Goal: Task Accomplishment & Management: Use online tool/utility

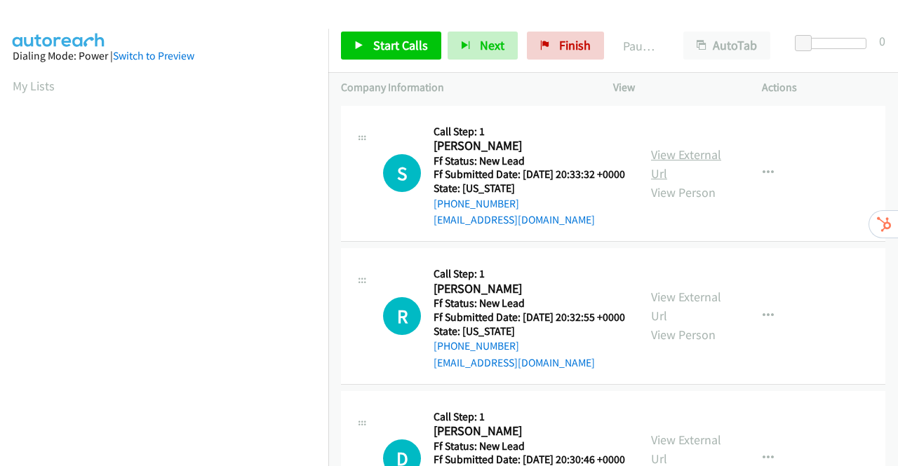
click at [673, 162] on link "View External Url" at bounding box center [686, 164] width 70 height 35
click at [670, 321] on link "View External Url" at bounding box center [686, 306] width 70 height 35
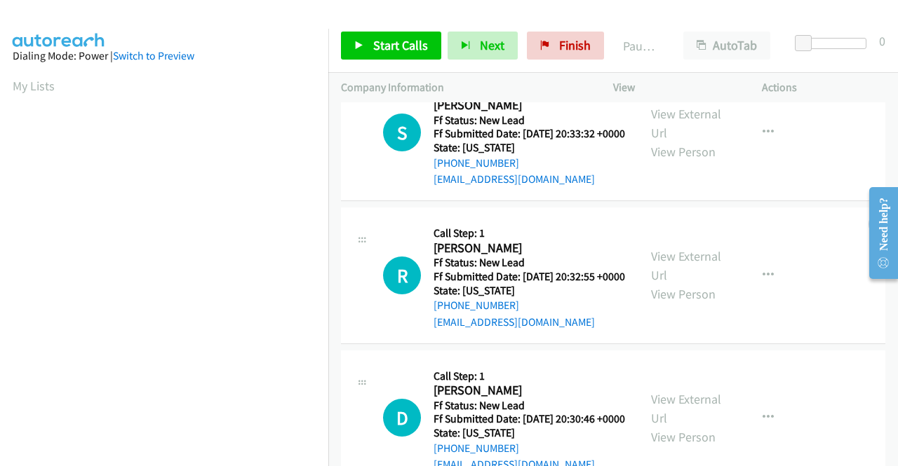
scroll to position [140, 0]
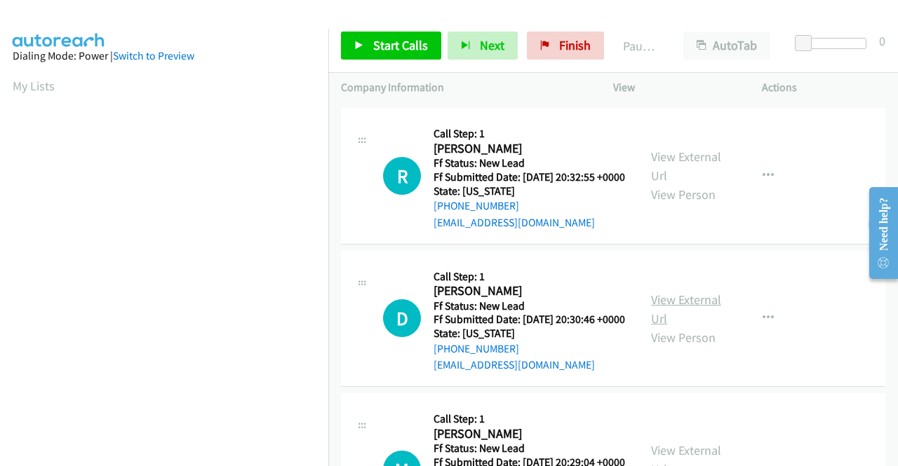
click at [687, 327] on link "View External Url" at bounding box center [686, 309] width 70 height 35
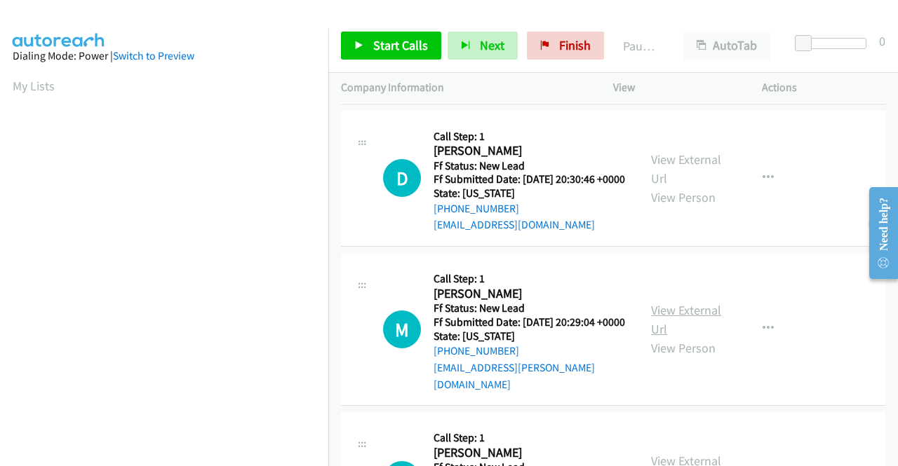
click at [694, 337] on link "View External Url" at bounding box center [686, 319] width 70 height 35
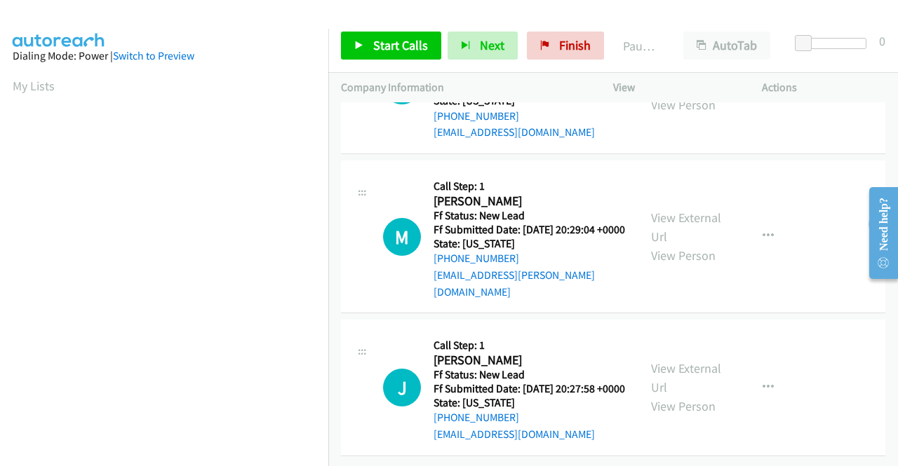
scroll to position [435, 0]
click at [690, 360] on link "View External Url" at bounding box center [686, 377] width 70 height 35
click at [375, 53] on span "Start Calls" at bounding box center [400, 45] width 55 height 16
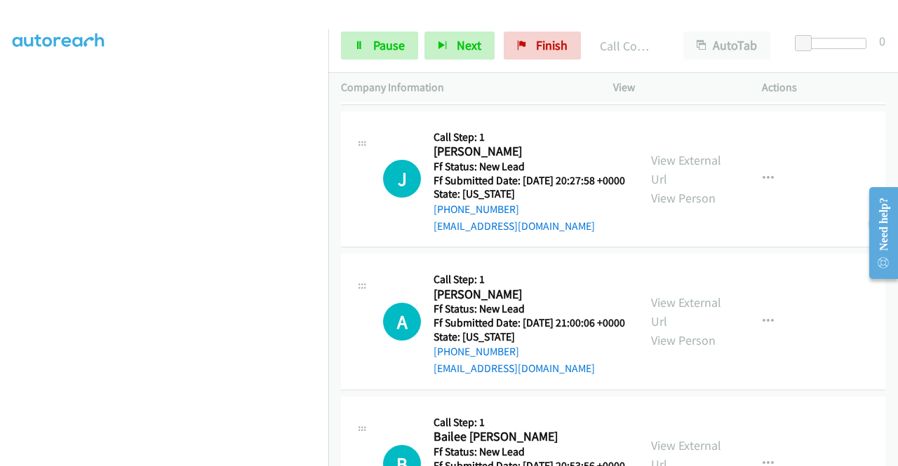
scroll to position [841, 0]
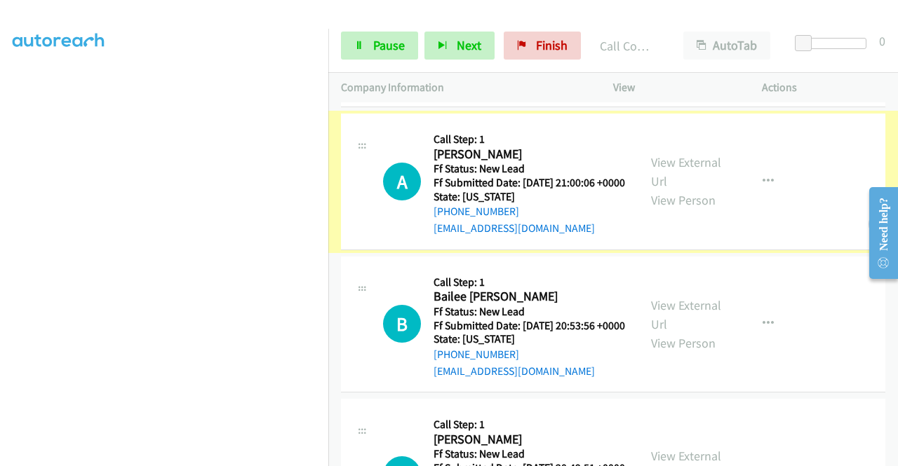
click at [651, 189] on link "View External Url" at bounding box center [686, 171] width 70 height 35
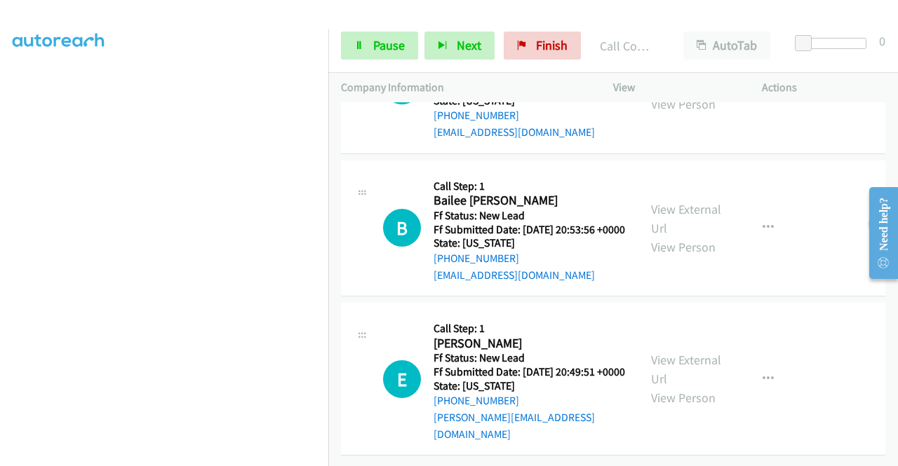
scroll to position [982, 0]
click at [675, 230] on link "View External Url" at bounding box center [686, 218] width 70 height 35
click at [688, 352] on link "View External Url" at bounding box center [686, 369] width 70 height 35
click at [358, 41] on icon at bounding box center [359, 46] width 10 height 10
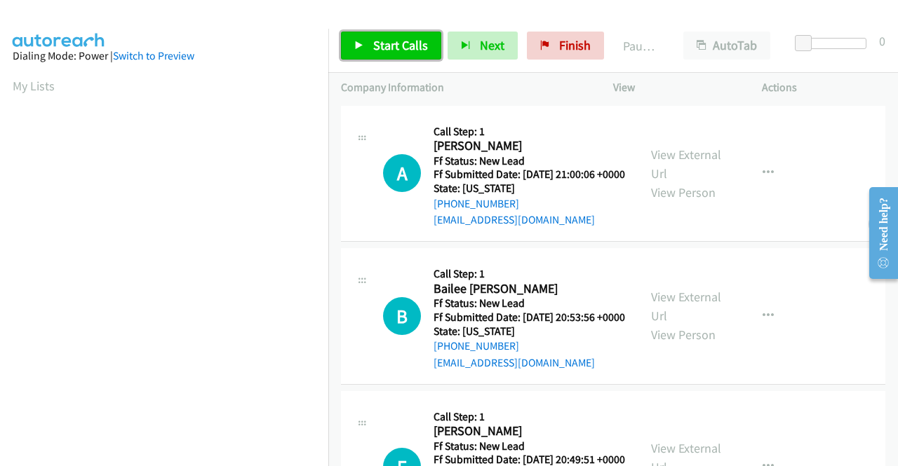
click at [383, 43] on span "Start Calls" at bounding box center [400, 45] width 55 height 16
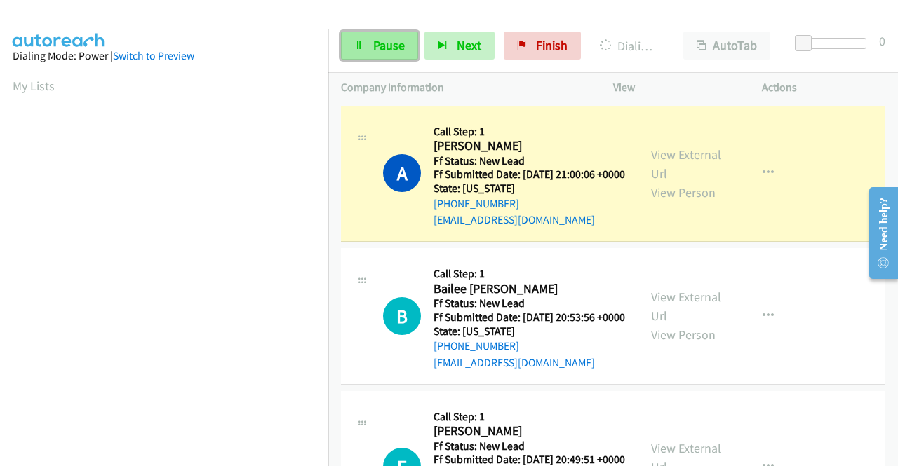
click at [394, 47] on span "Pause" at bounding box center [389, 45] width 32 height 16
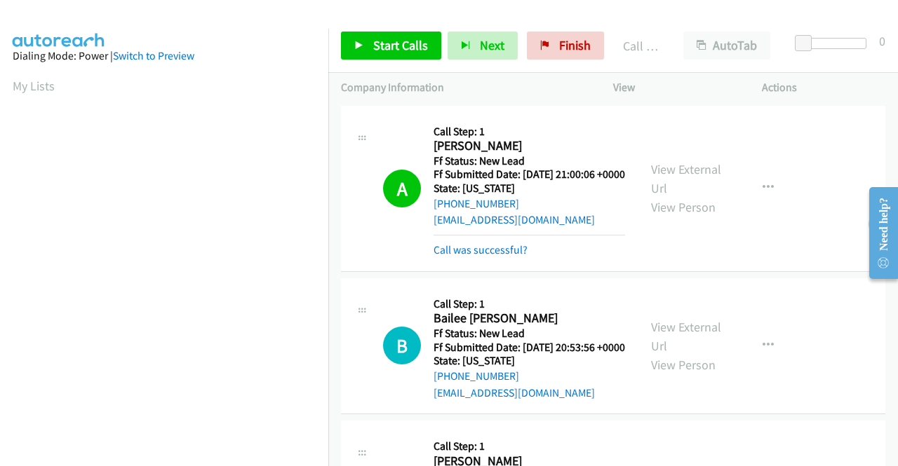
scroll to position [320, 0]
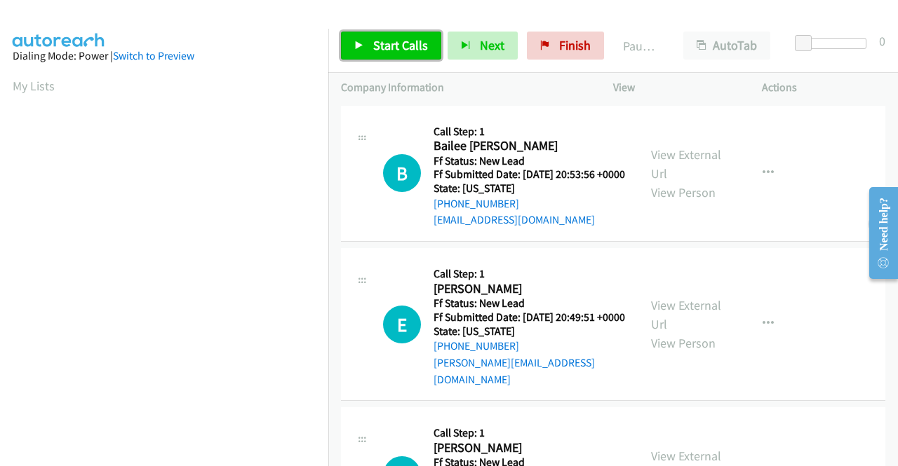
click at [385, 46] on span "Start Calls" at bounding box center [400, 45] width 55 height 16
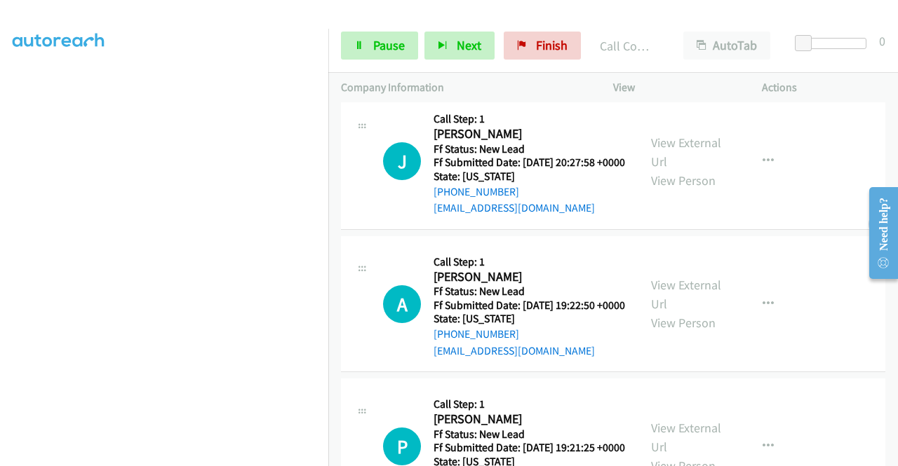
scroll to position [300, 0]
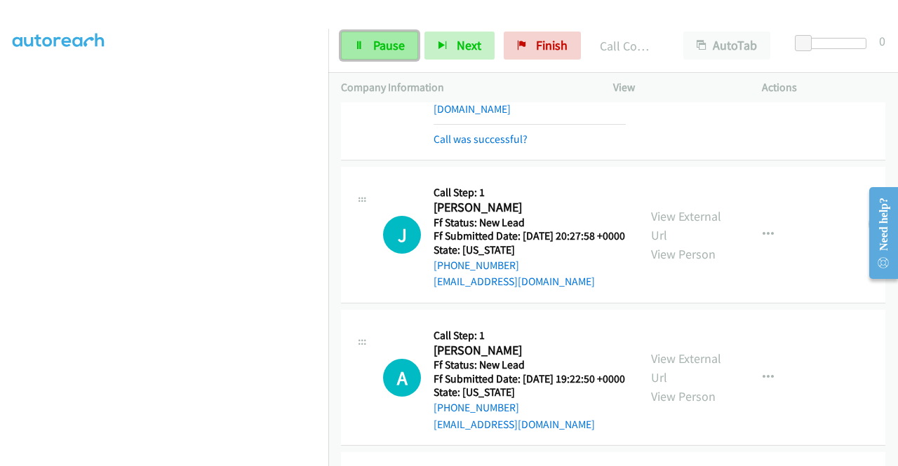
click at [369, 41] on link "Pause" at bounding box center [379, 46] width 77 height 28
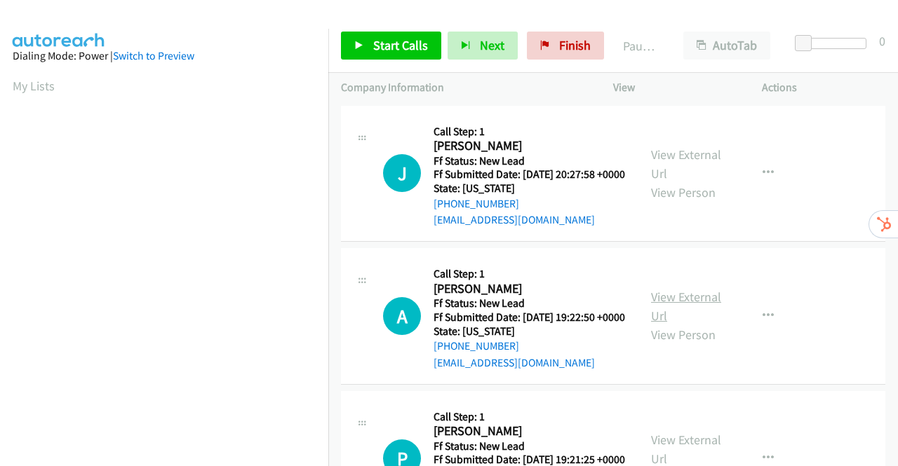
click at [686, 320] on link "View External Url" at bounding box center [686, 306] width 70 height 35
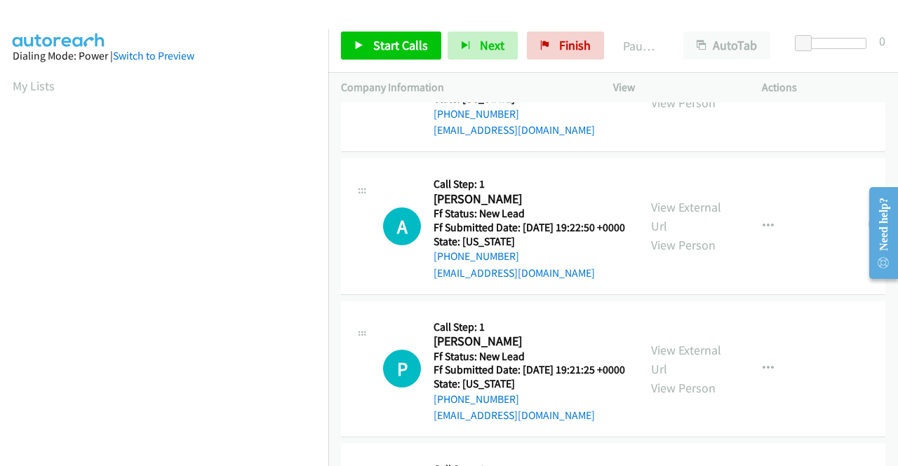
scroll to position [140, 0]
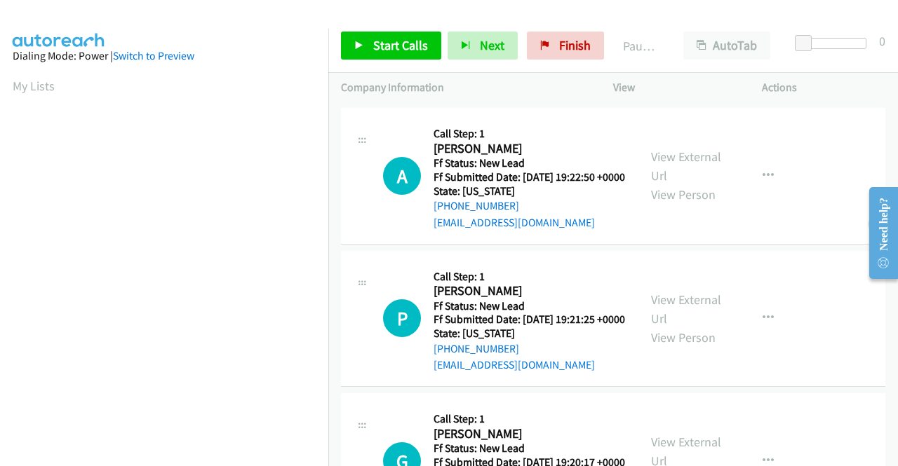
click at [641, 329] on div "View External Url View Person View External Url Email Schedule/Manage Callback …" at bounding box center [718, 319] width 161 height 111
click at [655, 327] on link "View External Url" at bounding box center [686, 309] width 70 height 35
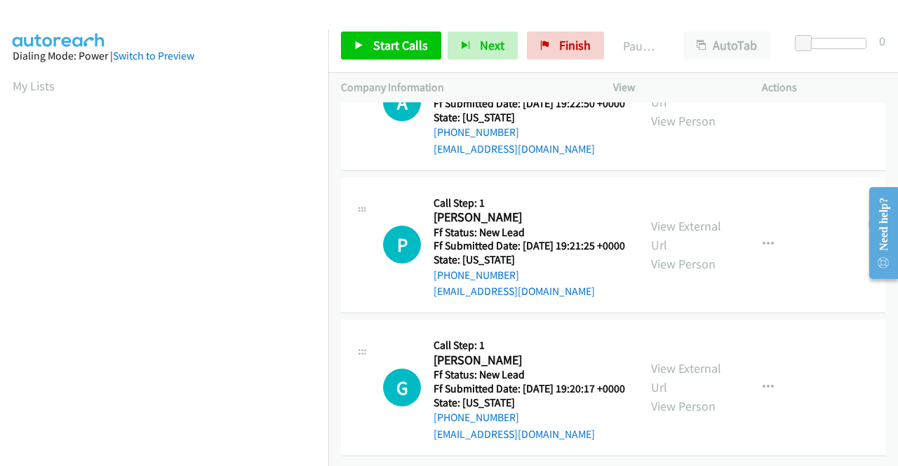
scroll to position [278, 0]
click at [670, 360] on link "View External Url" at bounding box center [686, 377] width 70 height 35
click at [379, 47] on span "Start Calls" at bounding box center [400, 45] width 55 height 16
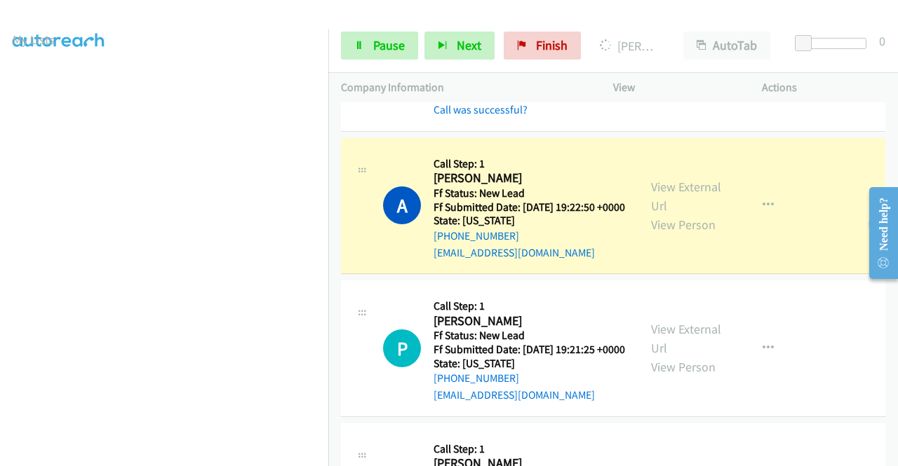
scroll to position [320, 0]
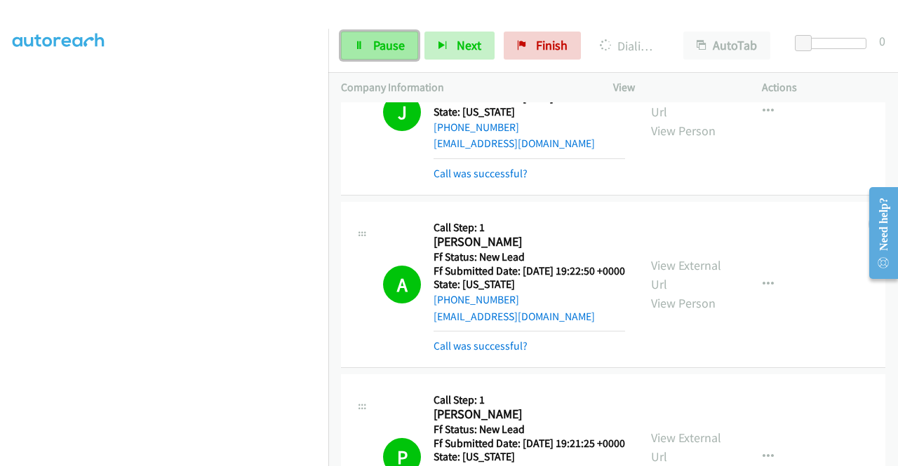
click at [386, 50] on span "Pause" at bounding box center [389, 45] width 32 height 16
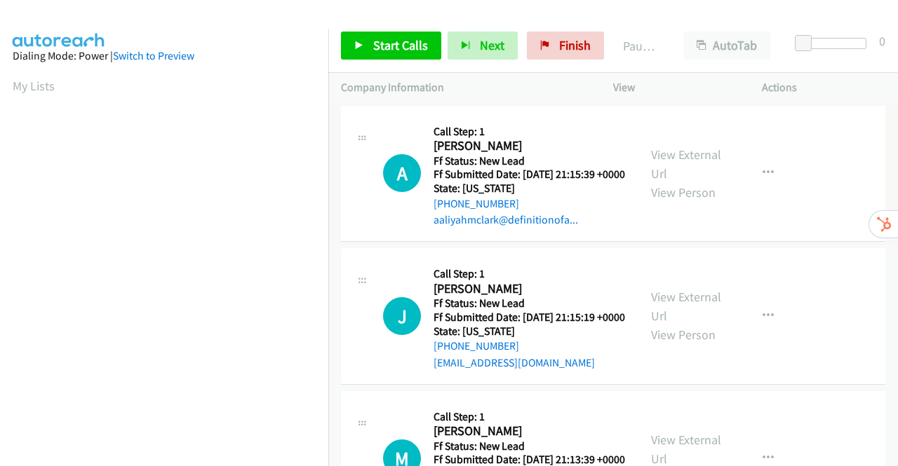
click at [692, 162] on link "View External Url" at bounding box center [686, 164] width 70 height 35
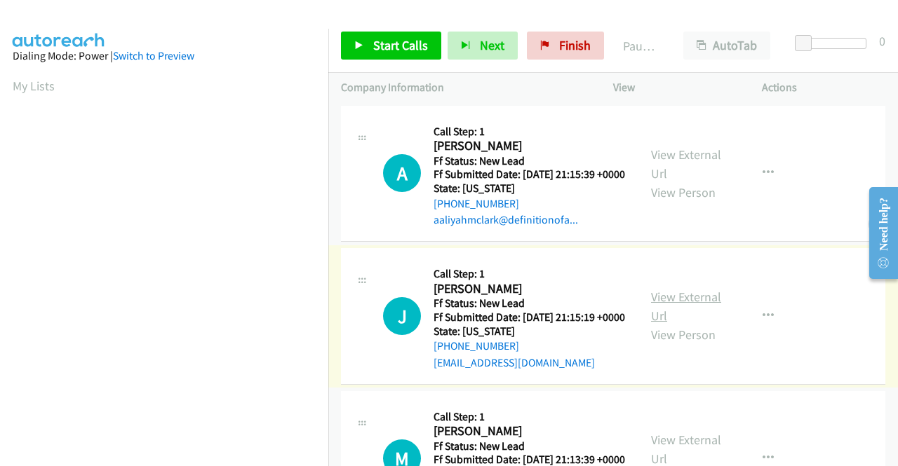
click at [690, 318] on link "View External Url" at bounding box center [686, 306] width 70 height 35
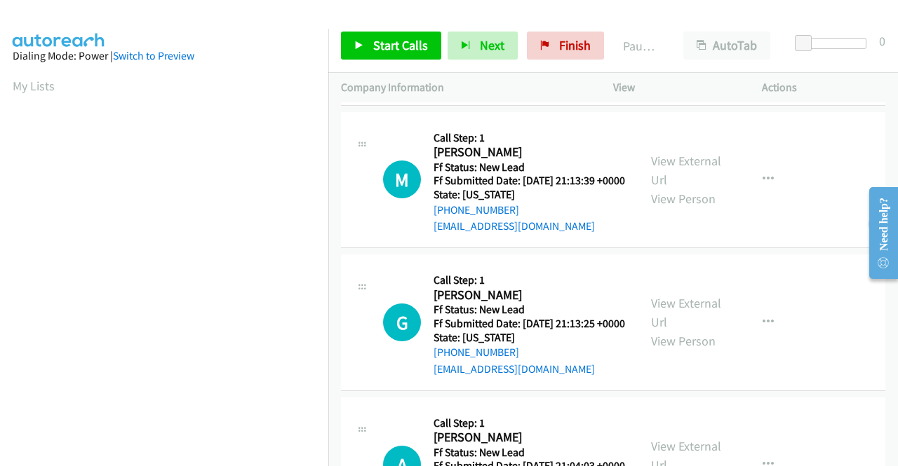
scroll to position [280, 0]
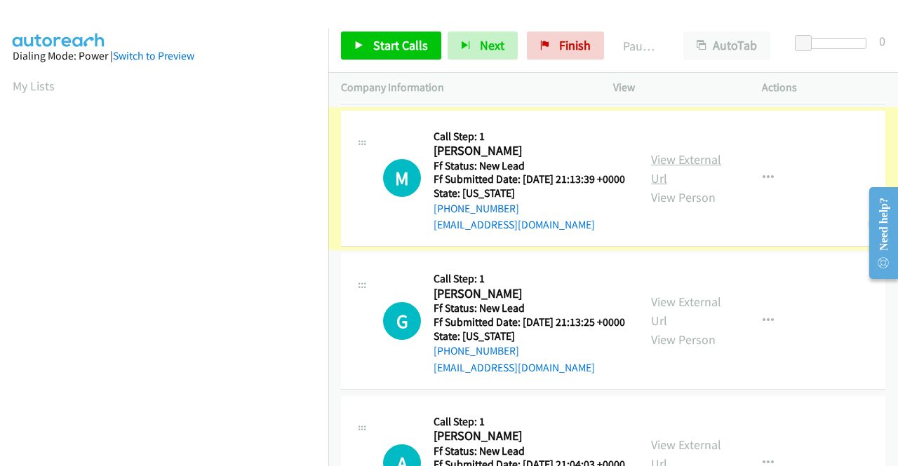
click at [686, 187] on link "View External Url" at bounding box center [686, 168] width 70 height 35
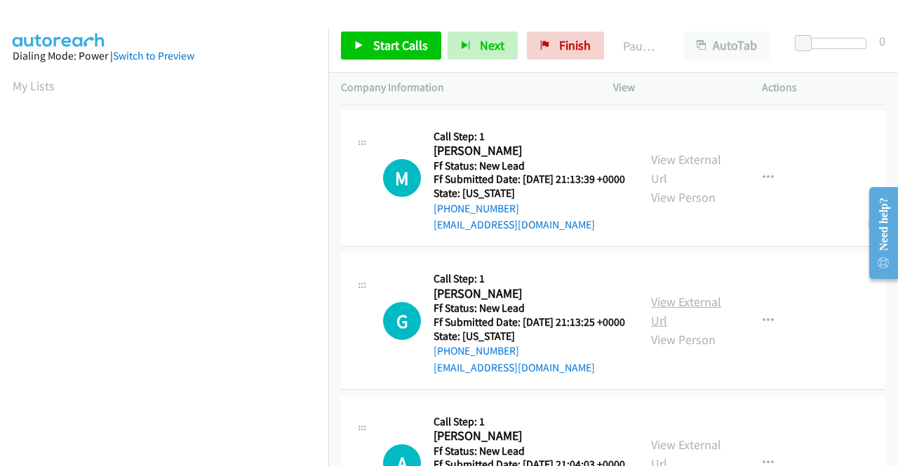
click at [691, 329] on link "View External Url" at bounding box center [686, 311] width 70 height 35
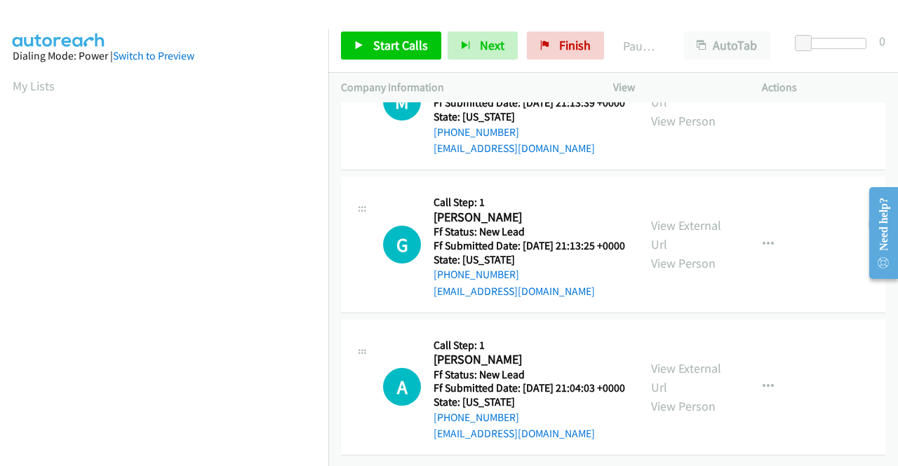
scroll to position [435, 0]
click at [697, 360] on link "View External Url" at bounding box center [686, 377] width 70 height 35
drag, startPoint x: 365, startPoint y: 44, endPoint x: 375, endPoint y: 44, distance: 10.5
click at [365, 43] on link "Start Calls" at bounding box center [391, 46] width 100 height 28
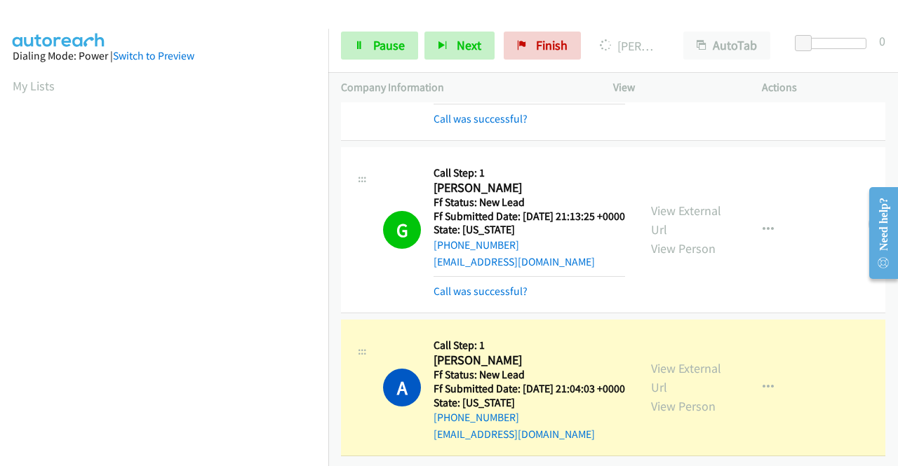
scroll to position [320, 0]
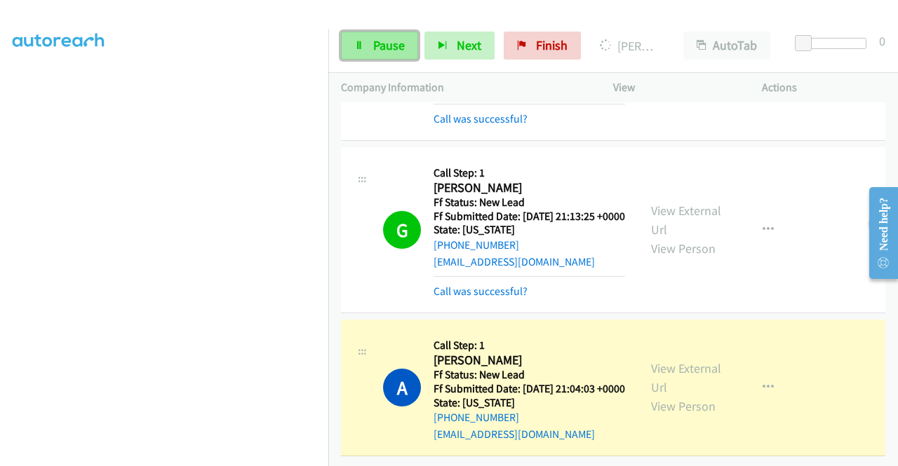
click at [380, 43] on span "Pause" at bounding box center [389, 45] width 32 height 16
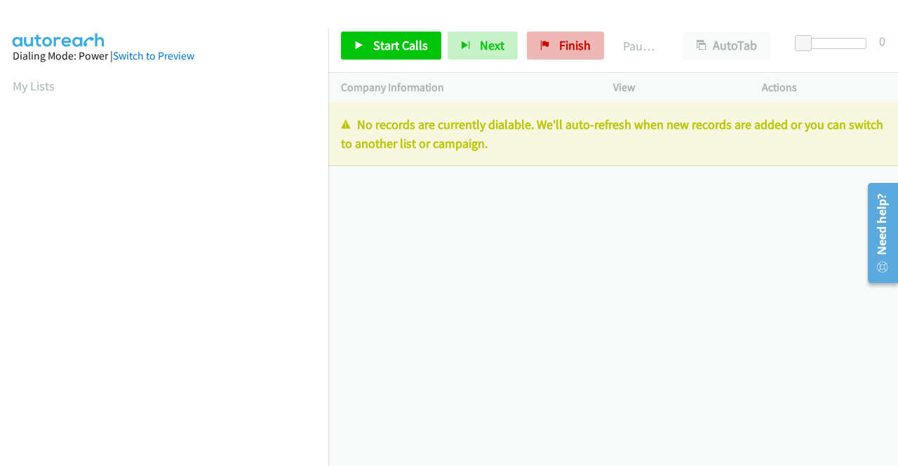
drag, startPoint x: 568, startPoint y: 28, endPoint x: 569, endPoint y: 36, distance: 8.5
click at [567, 31] on div "Start Calls Pause Next Finish Paused AutoTab AutoTab 0" at bounding box center [612, 46] width 569 height 54
click at [569, 40] on span "Finish" at bounding box center [575, 45] width 32 height 16
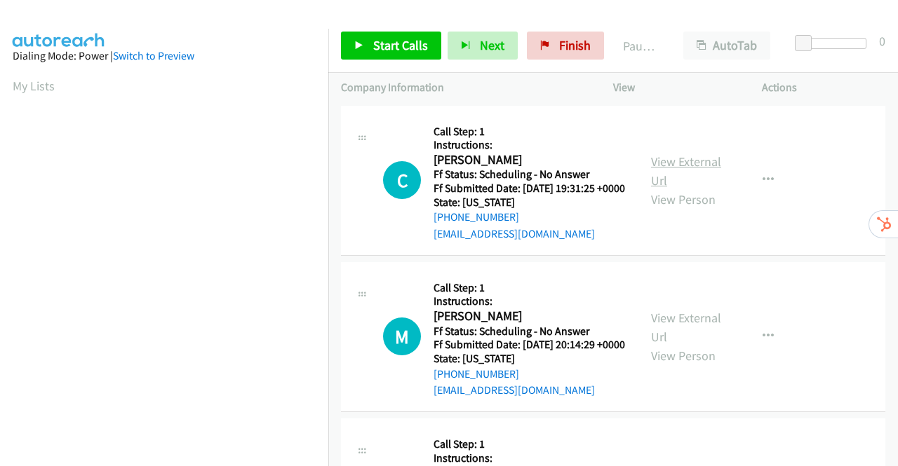
click at [665, 168] on link "View External Url" at bounding box center [686, 171] width 70 height 35
click at [666, 337] on link "View External Url" at bounding box center [686, 327] width 70 height 35
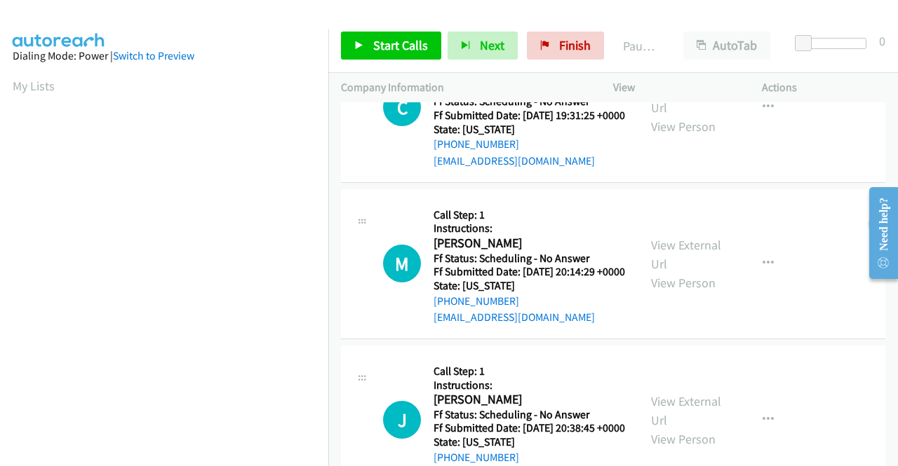
scroll to position [140, 0]
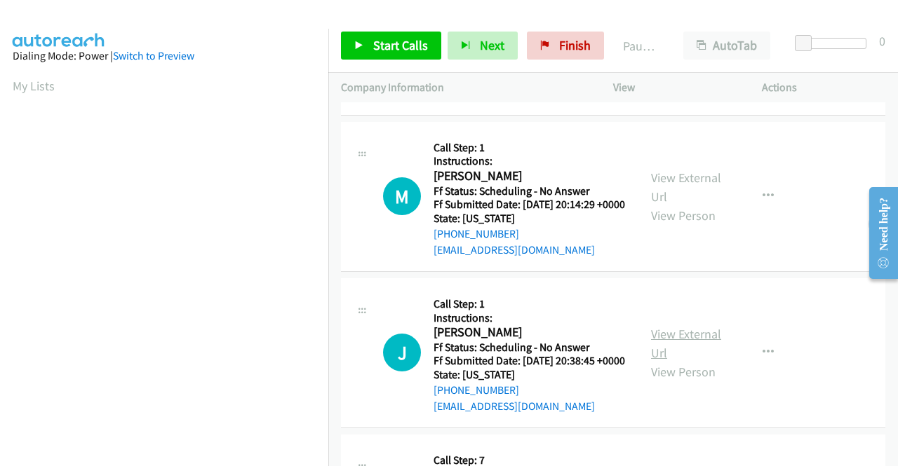
click at [679, 361] on link "View External Url" at bounding box center [686, 343] width 70 height 35
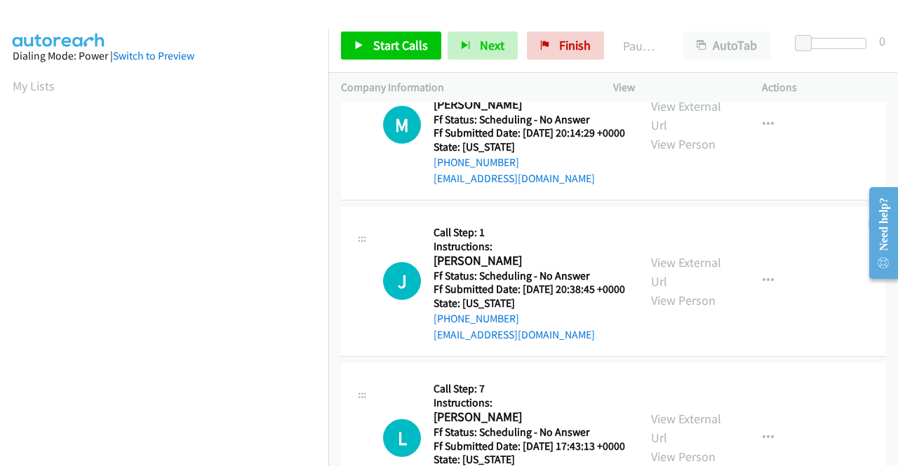
scroll to position [280, 0]
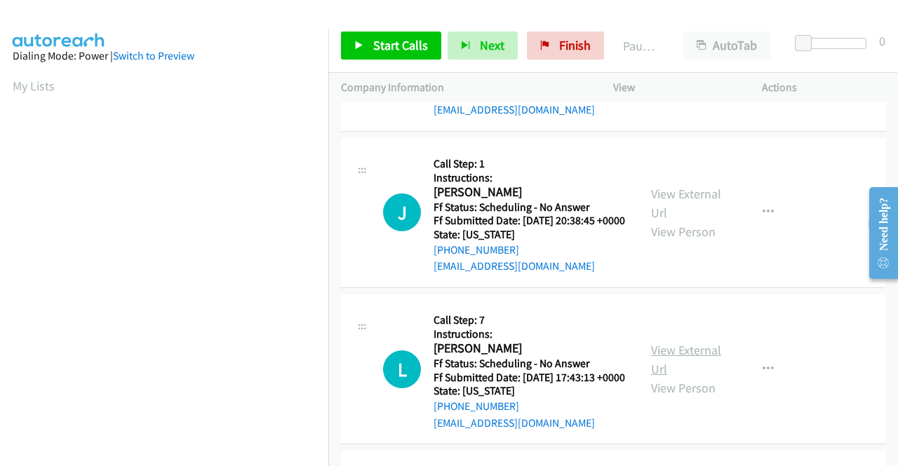
click at [704, 377] on link "View External Url" at bounding box center [686, 359] width 70 height 35
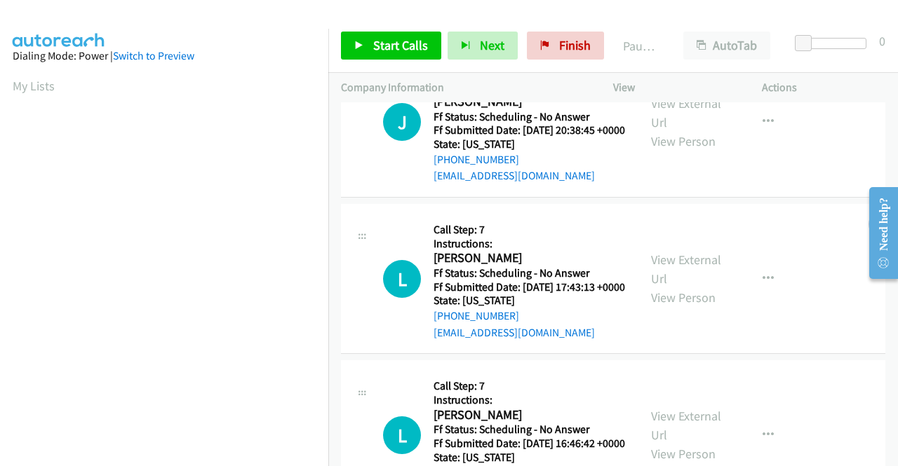
scroll to position [421, 0]
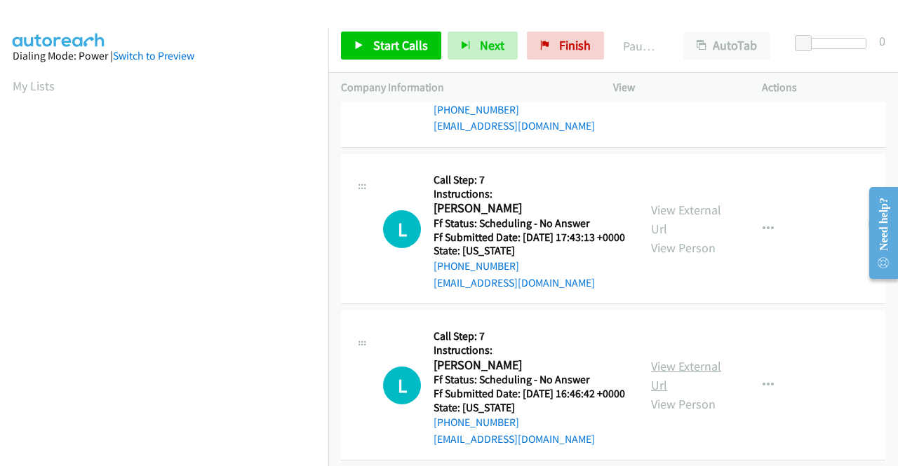
click at [700, 393] on link "View External Url" at bounding box center [686, 375] width 70 height 35
click at [369, 39] on link "Start Calls" at bounding box center [391, 46] width 100 height 28
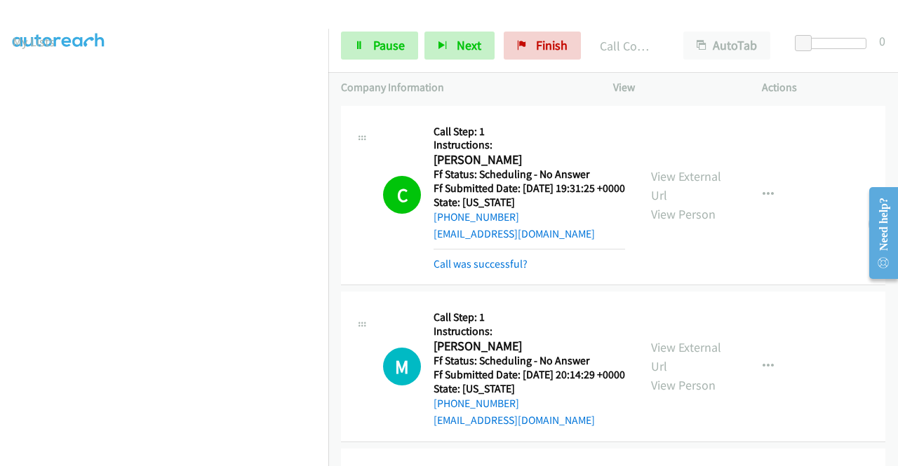
scroll to position [0, 0]
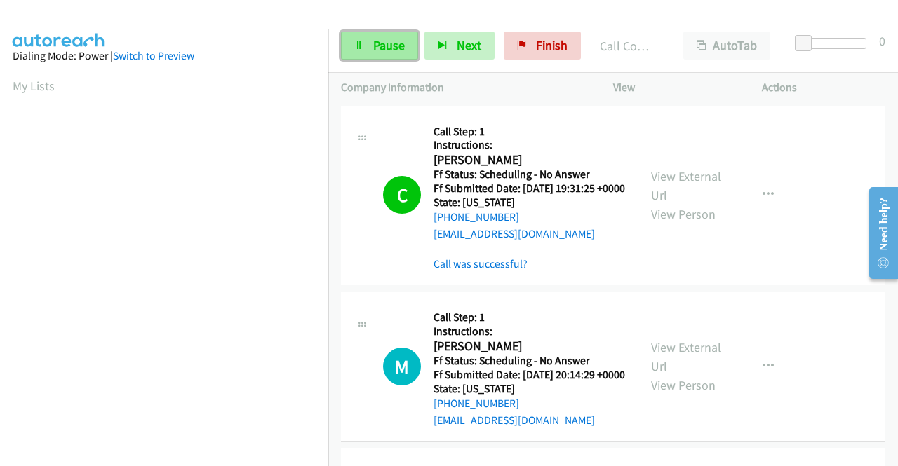
click at [381, 48] on span "Pause" at bounding box center [389, 45] width 32 height 16
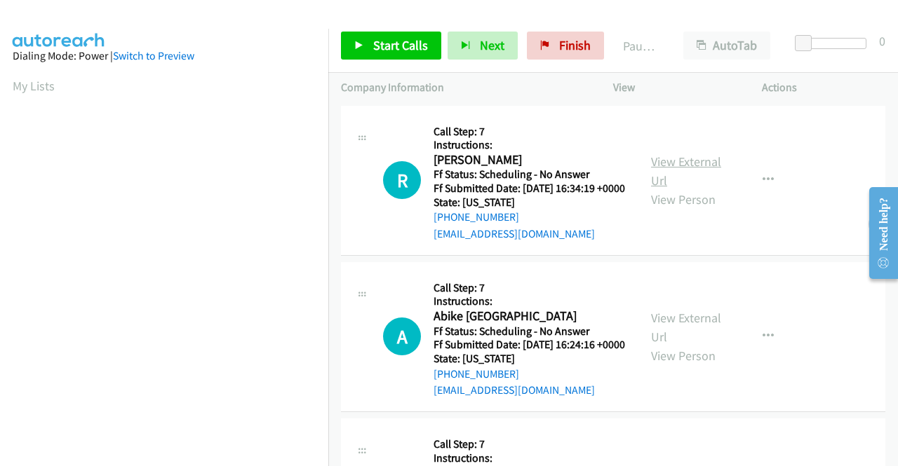
click at [694, 170] on link "View External Url" at bounding box center [686, 171] width 70 height 35
drag, startPoint x: 397, startPoint y: 37, endPoint x: 481, endPoint y: 57, distance: 86.4
click at [397, 39] on span "Start Calls" at bounding box center [400, 45] width 55 height 16
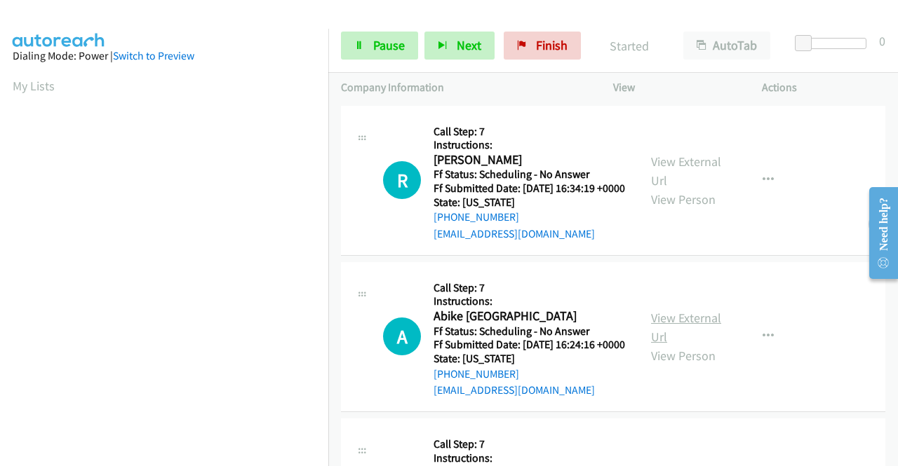
click at [677, 337] on link "View External Url" at bounding box center [686, 327] width 70 height 35
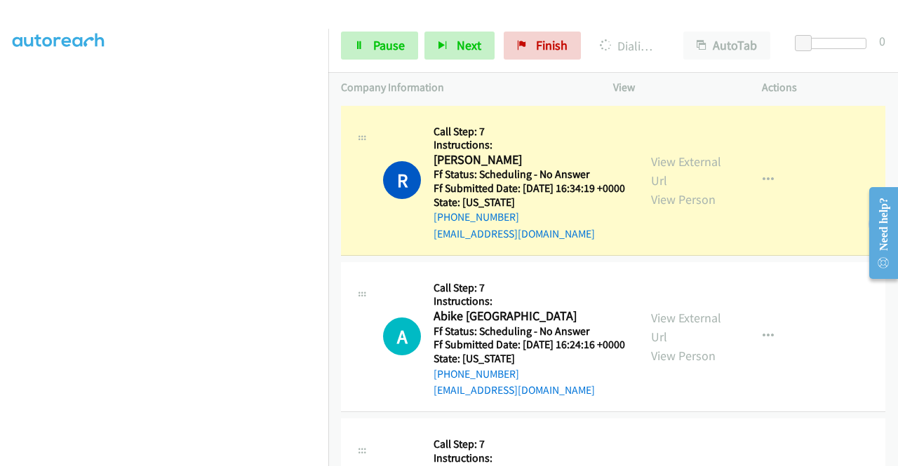
scroll to position [313, 0]
click at [387, 41] on span "Pause" at bounding box center [389, 45] width 32 height 16
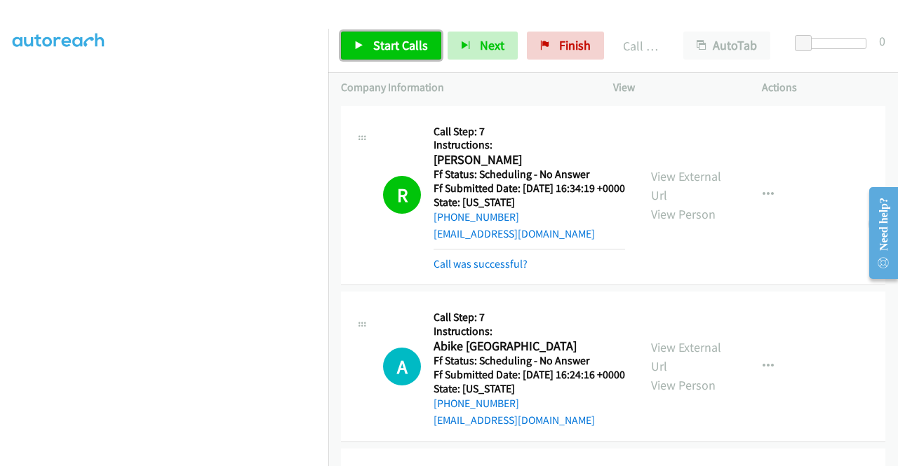
click at [364, 46] on link "Start Calls" at bounding box center [391, 46] width 100 height 28
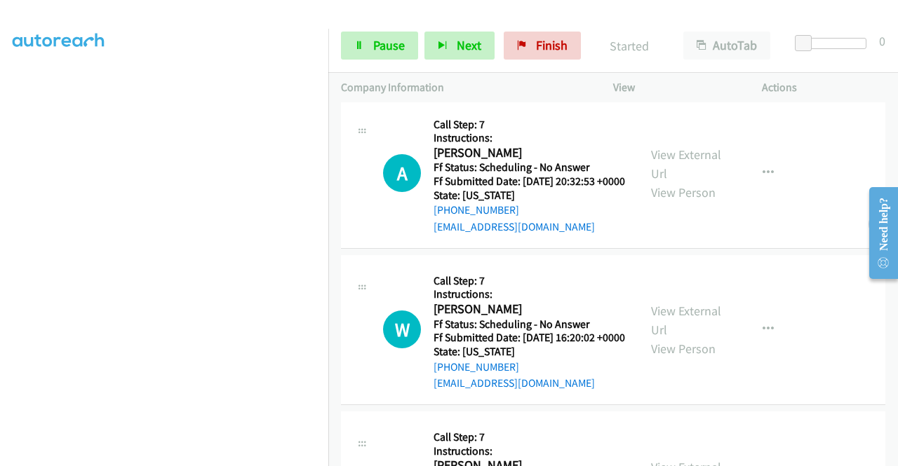
scroll to position [351, 0]
click at [684, 181] on link "View External Url" at bounding box center [686, 163] width 70 height 35
click at [675, 337] on link "View External Url" at bounding box center [686, 319] width 70 height 35
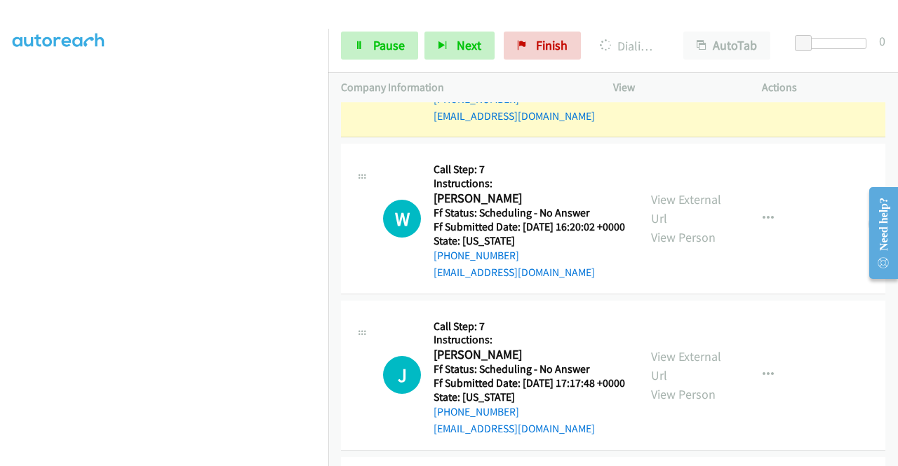
scroll to position [561, 0]
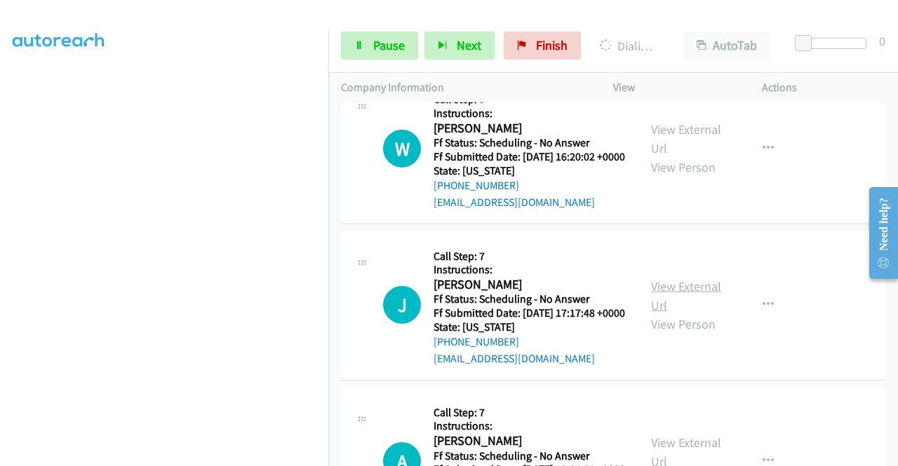
click at [670, 313] on link "View External Url" at bounding box center [686, 295] width 70 height 35
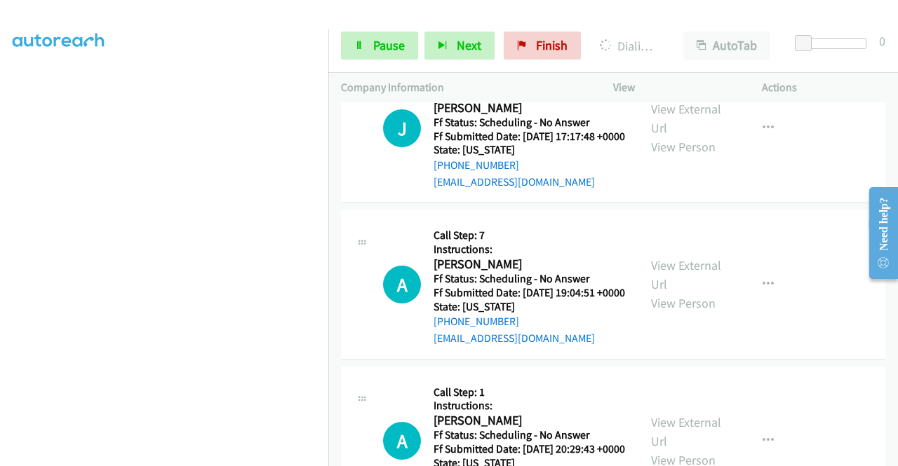
scroll to position [771, 0]
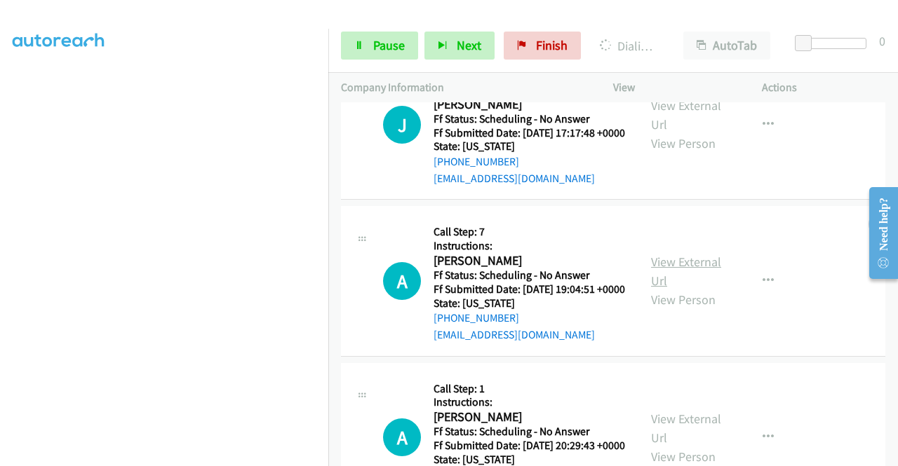
click at [651, 289] on link "View External Url" at bounding box center [686, 271] width 70 height 35
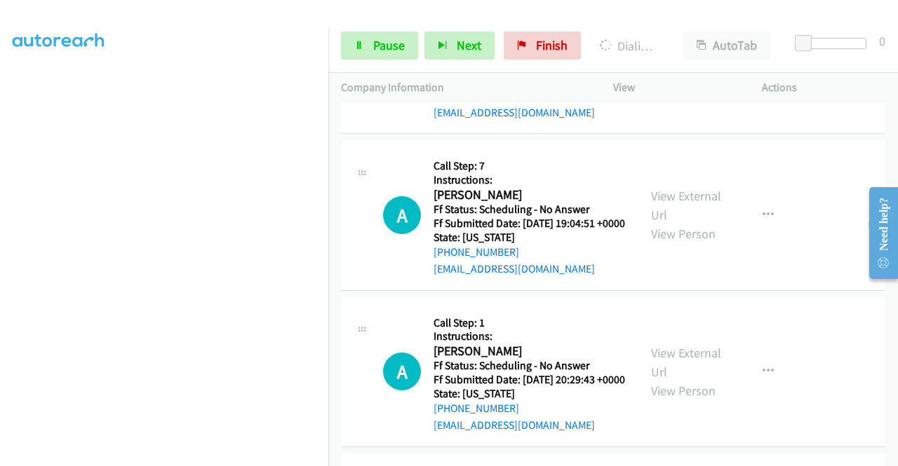
scroll to position [912, 0]
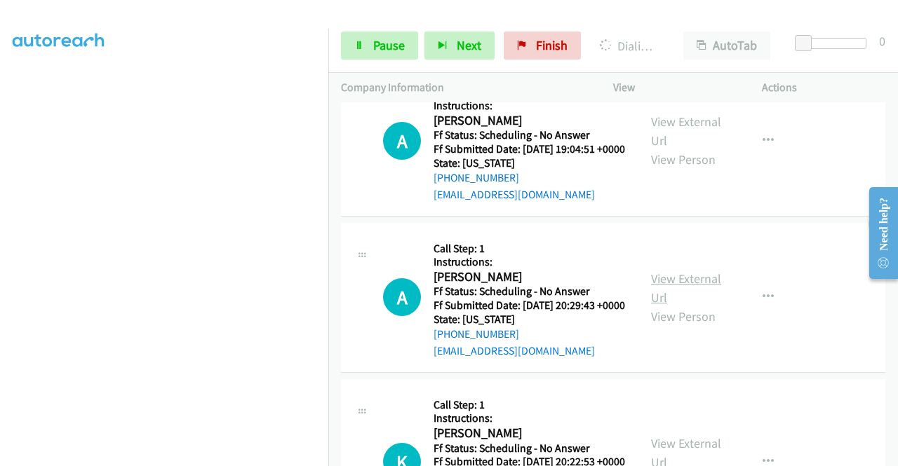
click at [659, 306] on link "View External Url" at bounding box center [686, 288] width 70 height 35
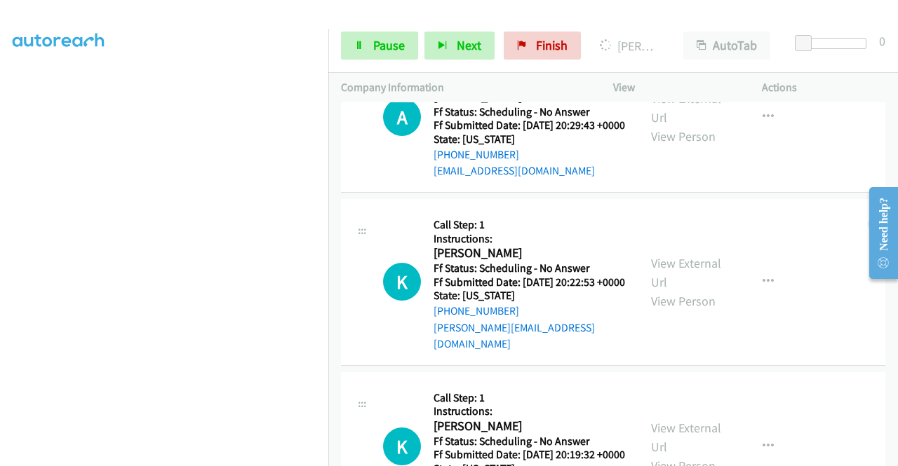
scroll to position [1292, 0]
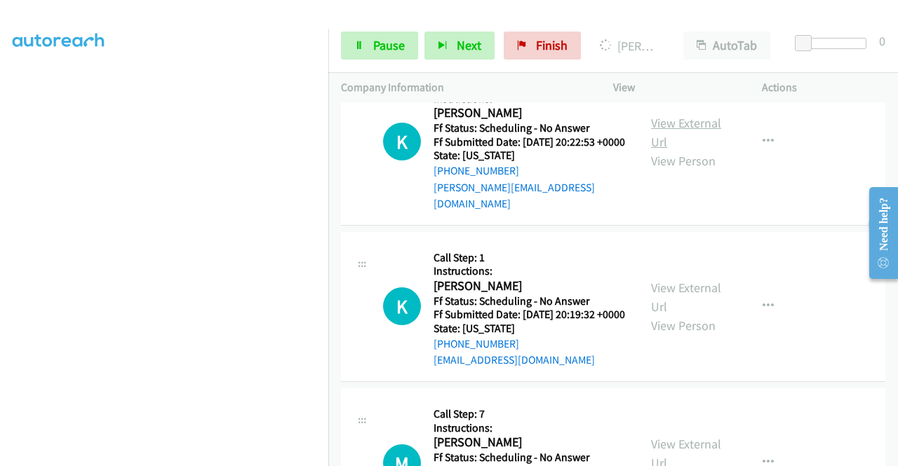
click at [696, 150] on link "View External Url" at bounding box center [686, 132] width 70 height 35
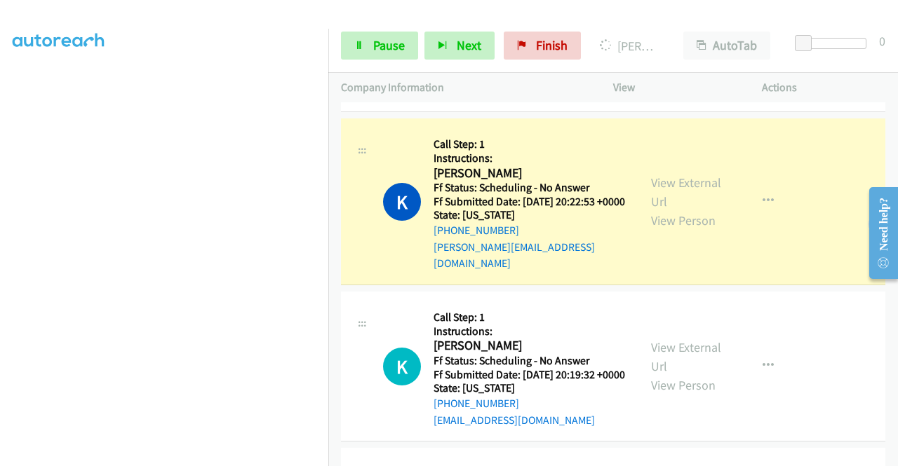
scroll to position [1432, 0]
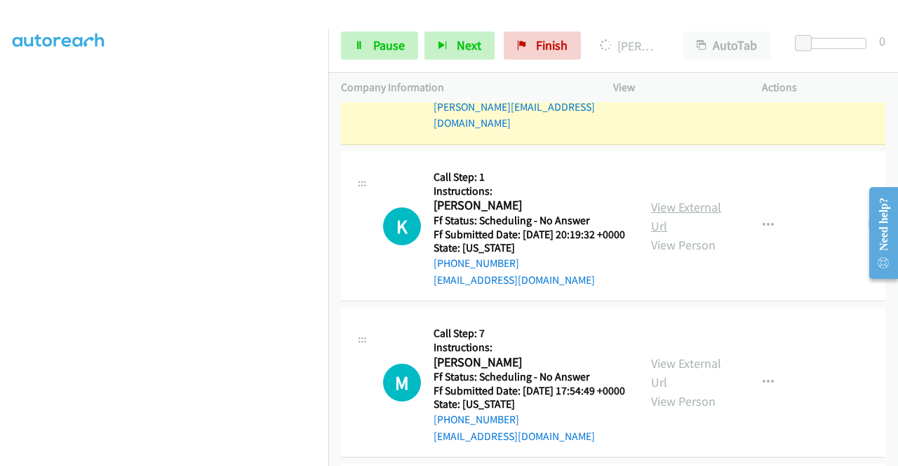
click at [682, 234] on link "View External Url" at bounding box center [686, 216] width 70 height 35
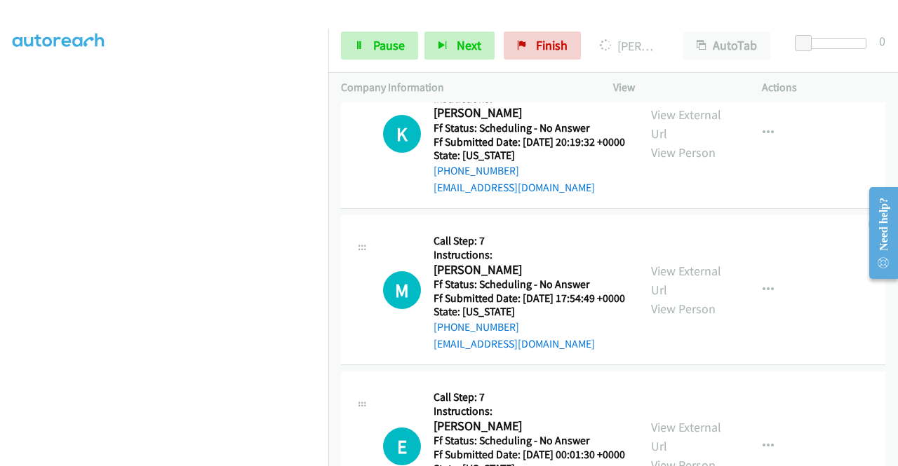
scroll to position [1572, 0]
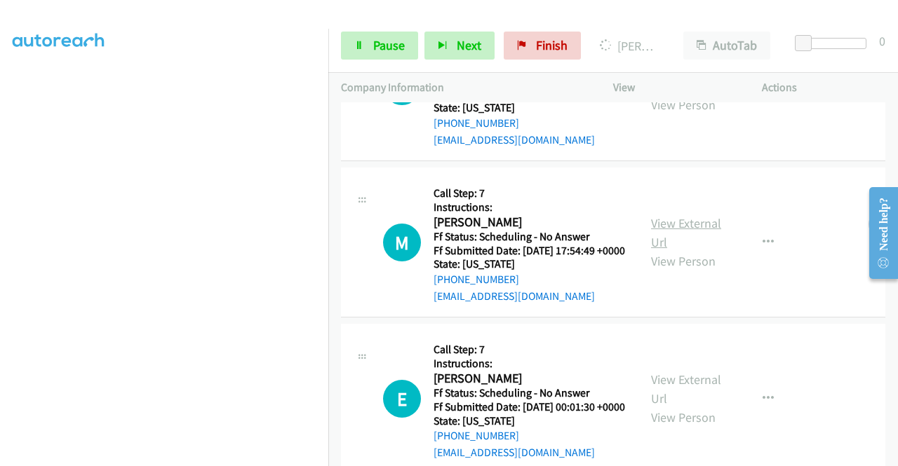
click at [661, 250] on link "View External Url" at bounding box center [686, 232] width 70 height 35
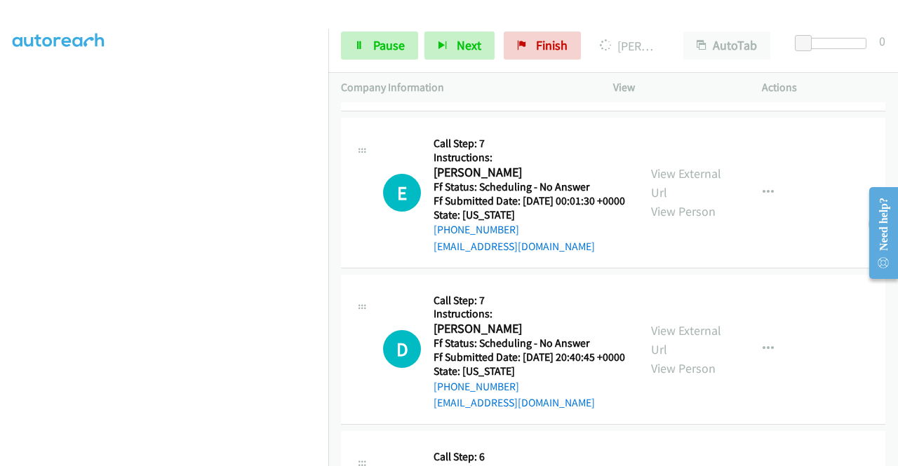
scroll to position [1783, 0]
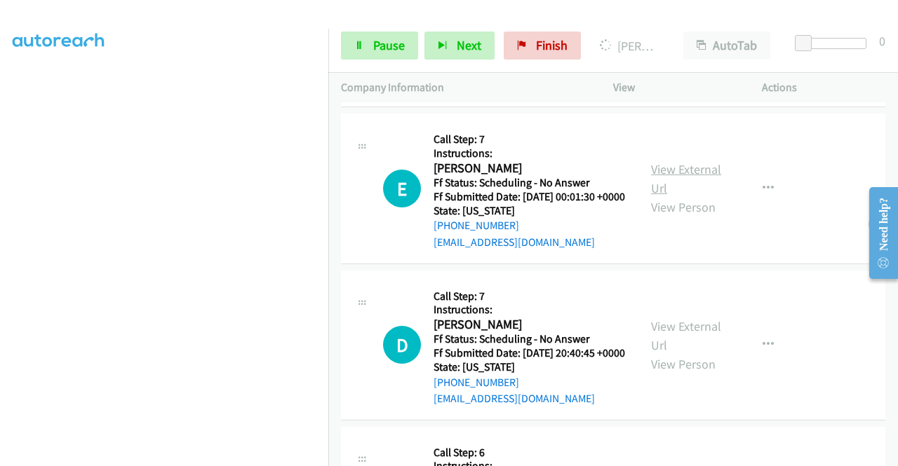
click at [678, 196] on link "View External Url" at bounding box center [686, 178] width 70 height 35
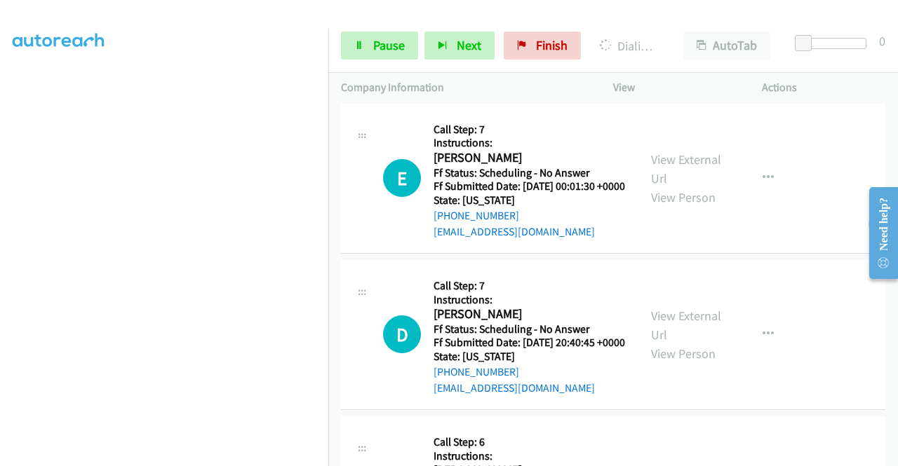
scroll to position [1993, 0]
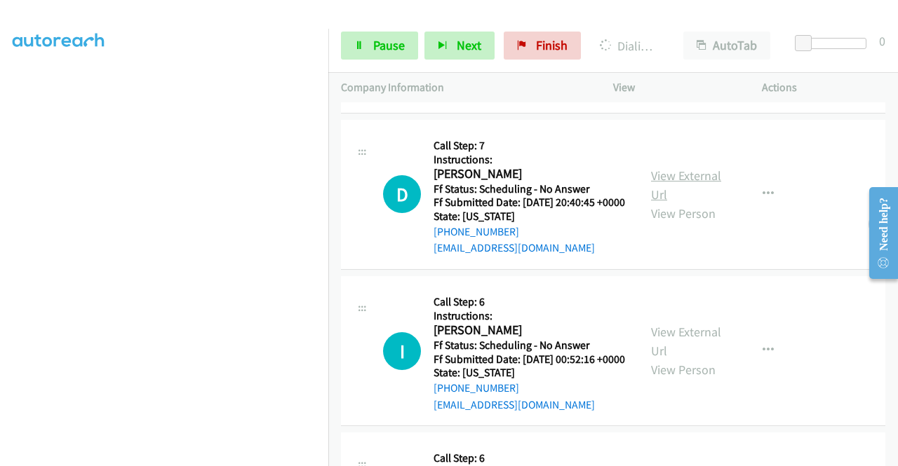
click at [658, 203] on link "View External Url" at bounding box center [686, 185] width 70 height 35
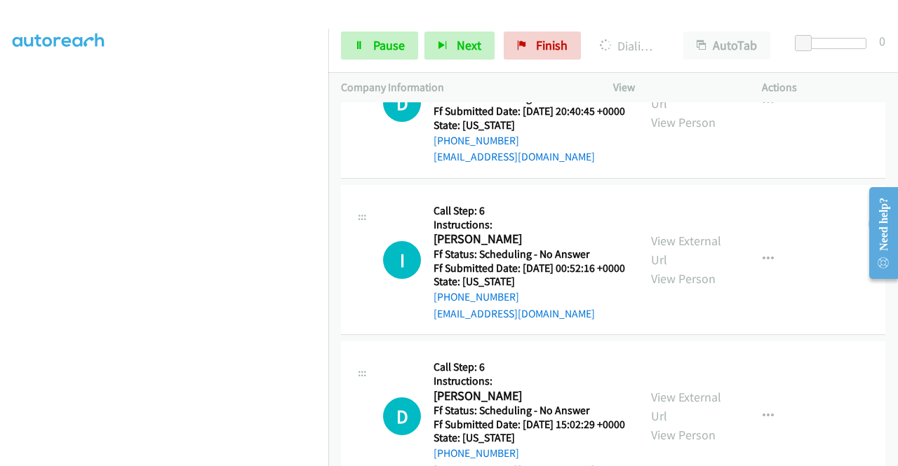
scroll to position [2133, 0]
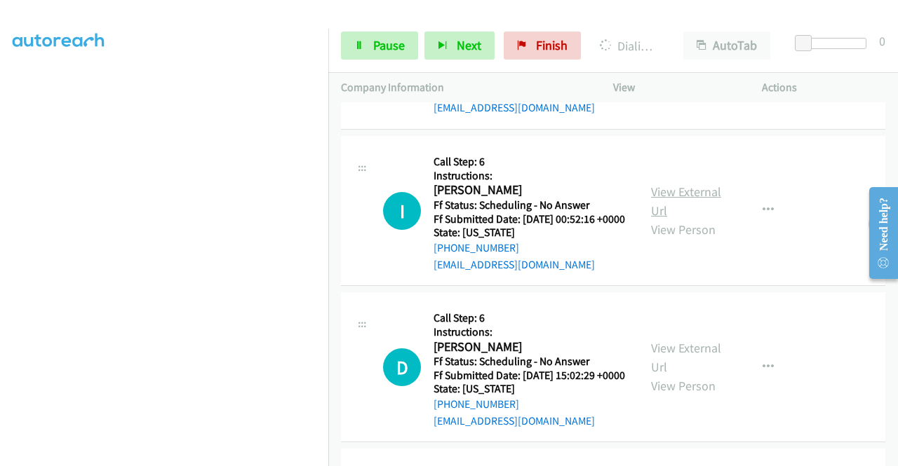
click at [651, 219] on link "View External Url" at bounding box center [686, 201] width 70 height 35
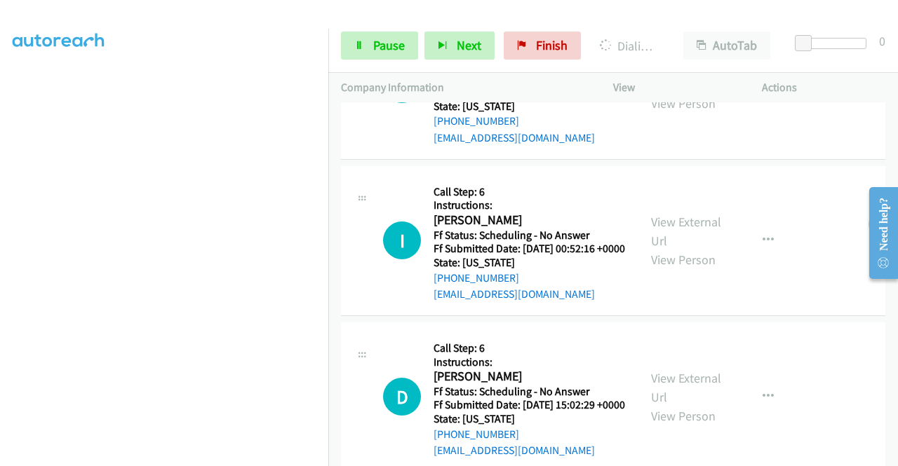
scroll to position [2163, 0]
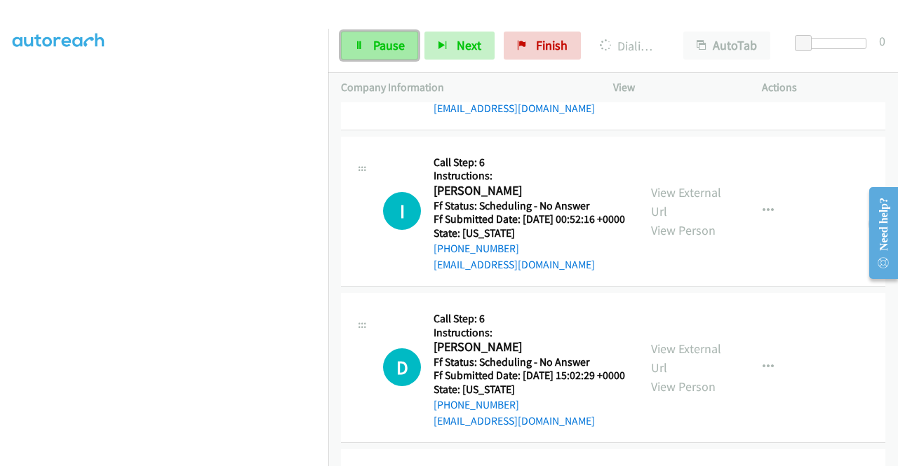
click at [378, 37] on span "Pause" at bounding box center [389, 45] width 32 height 16
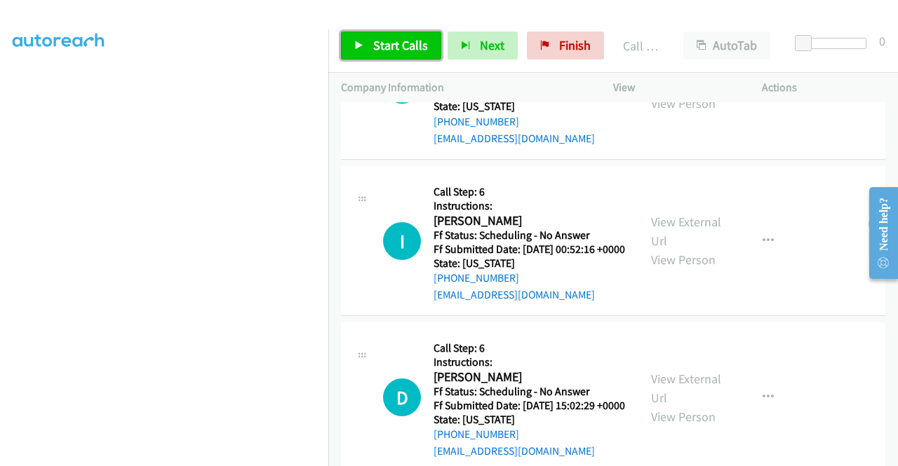
click at [368, 39] on link "Start Calls" at bounding box center [391, 46] width 100 height 28
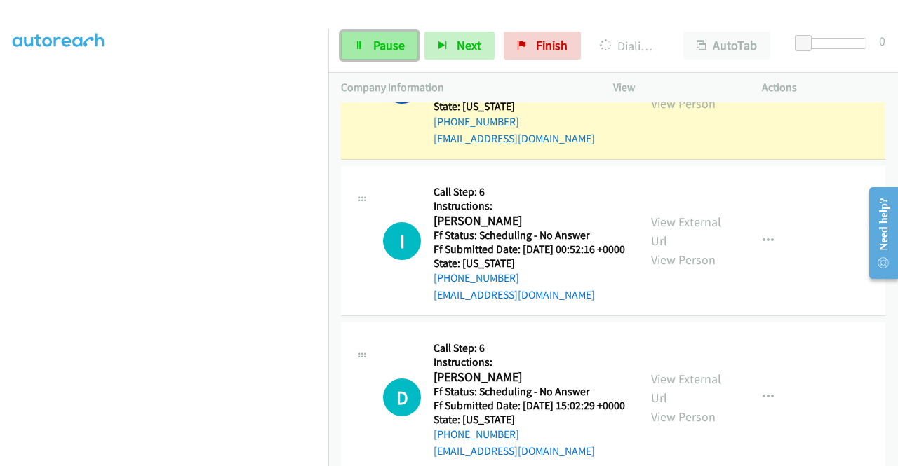
click at [376, 47] on span "Pause" at bounding box center [389, 45] width 32 height 16
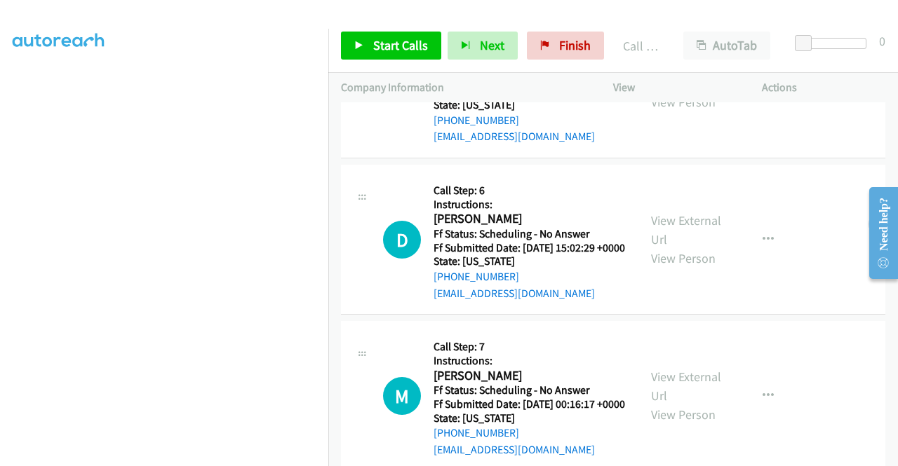
scroll to position [2373, 0]
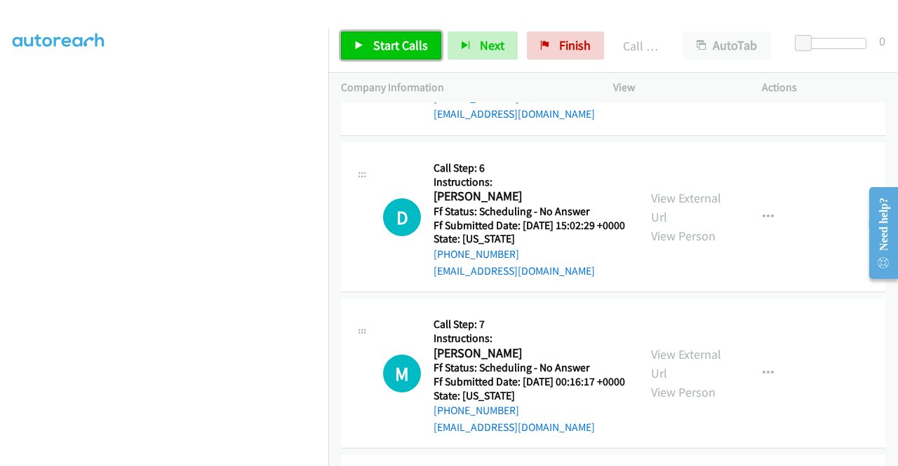
click at [388, 45] on span "Start Calls" at bounding box center [400, 45] width 55 height 16
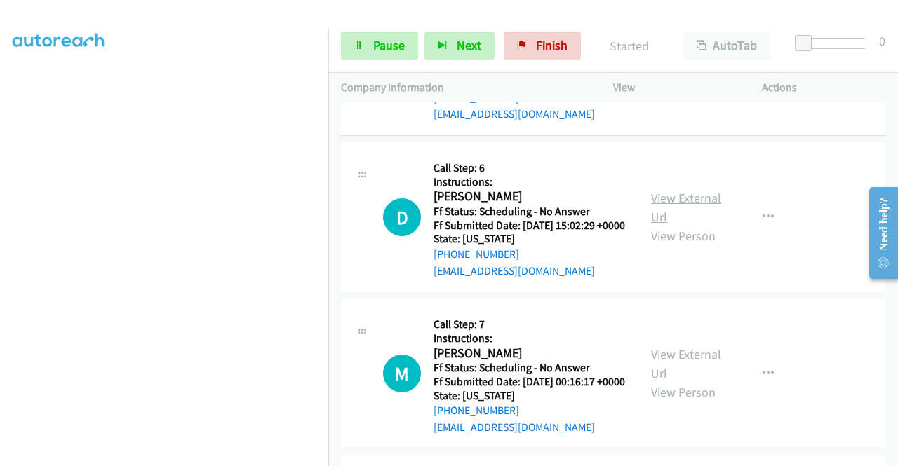
click at [676, 225] on link "View External Url" at bounding box center [686, 207] width 70 height 35
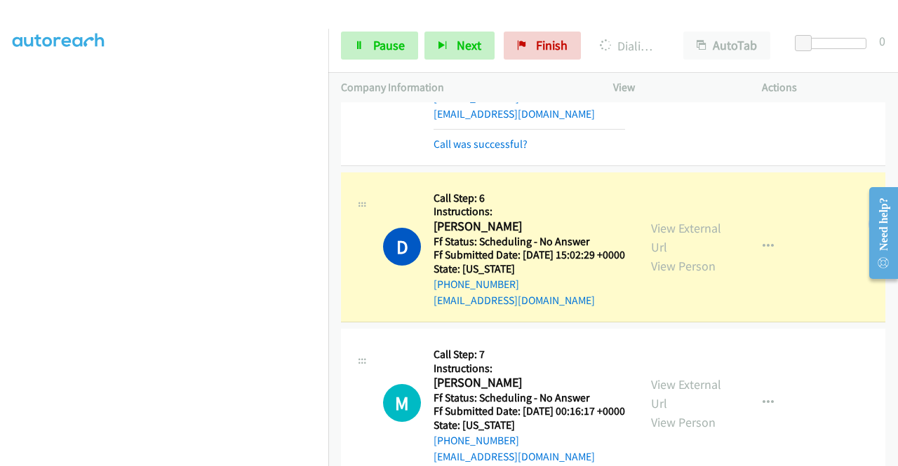
scroll to position [2583, 0]
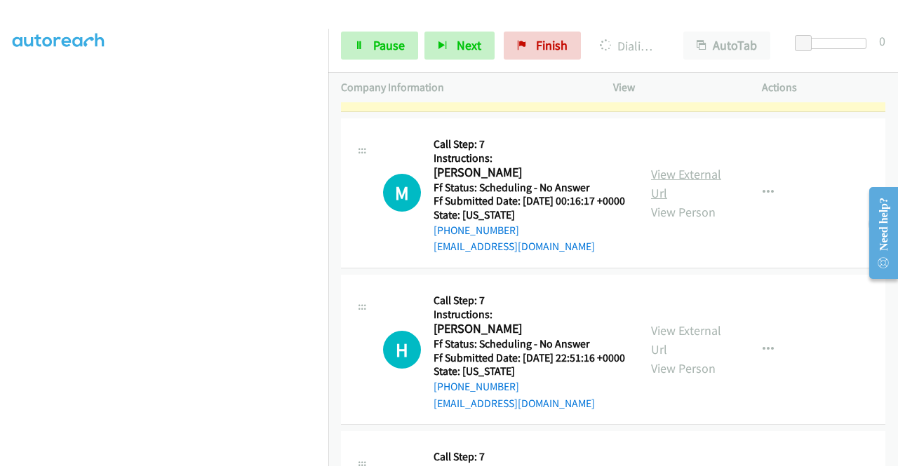
click at [682, 201] on link "View External Url" at bounding box center [686, 183] width 70 height 35
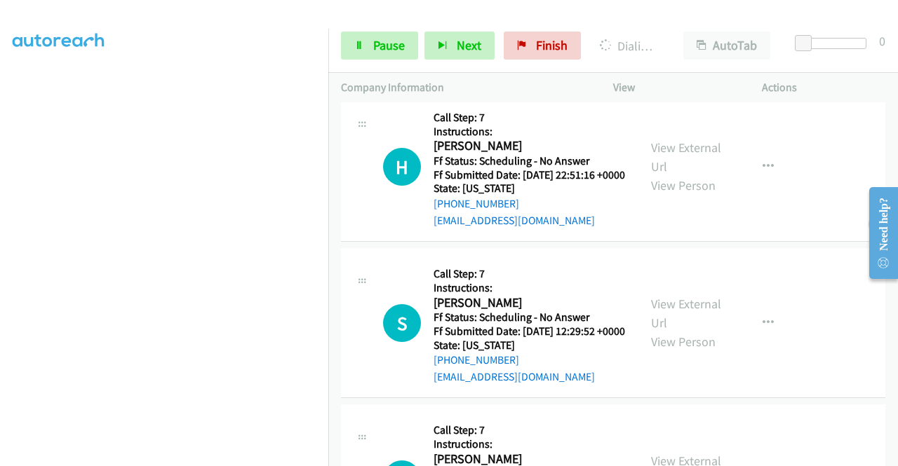
scroll to position [2794, 0]
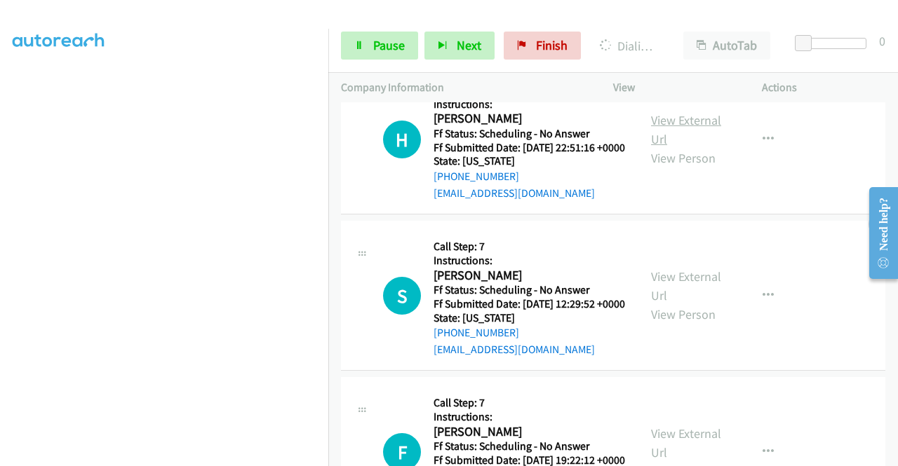
click at [689, 147] on link "View External Url" at bounding box center [686, 129] width 70 height 35
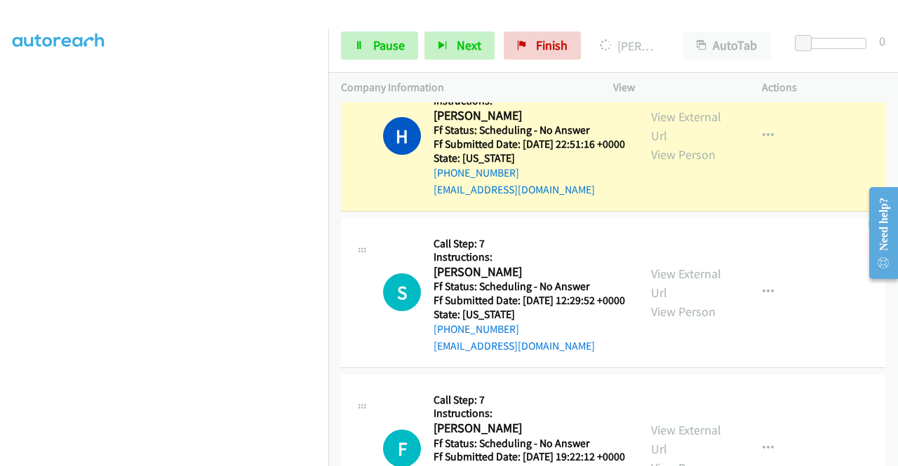
scroll to position [2934, 0]
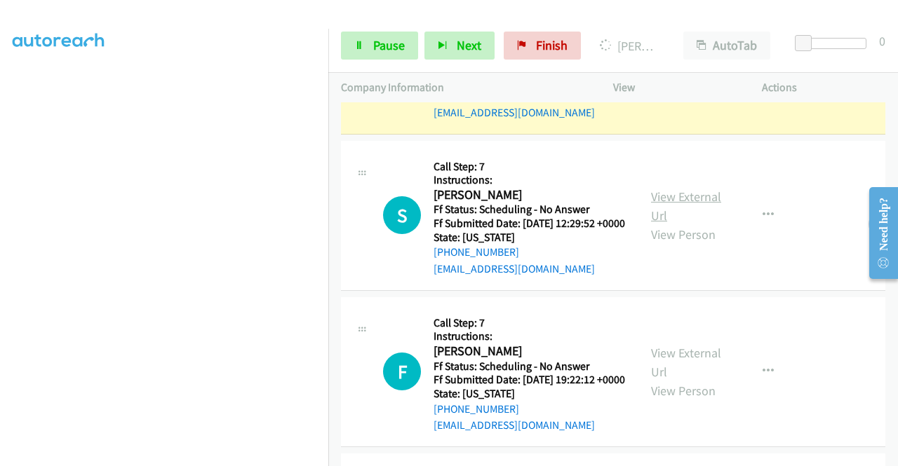
click at [683, 224] on link "View External Url" at bounding box center [686, 206] width 70 height 35
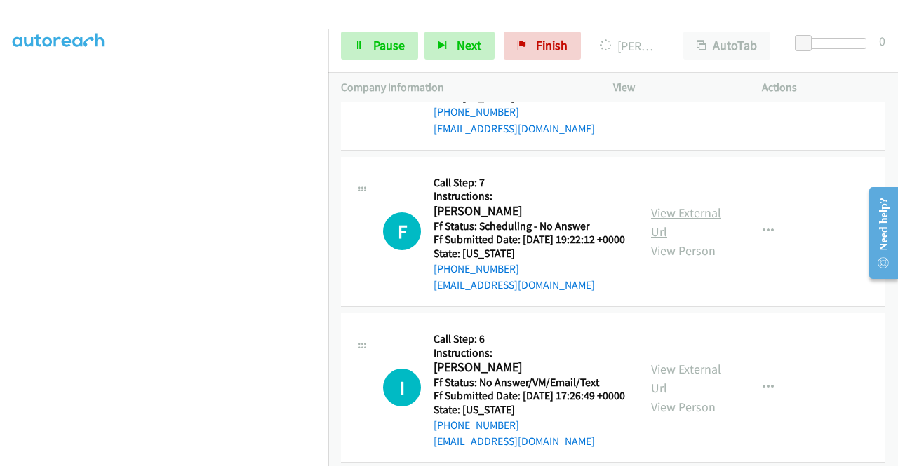
click at [681, 240] on link "View External Url" at bounding box center [686, 222] width 70 height 35
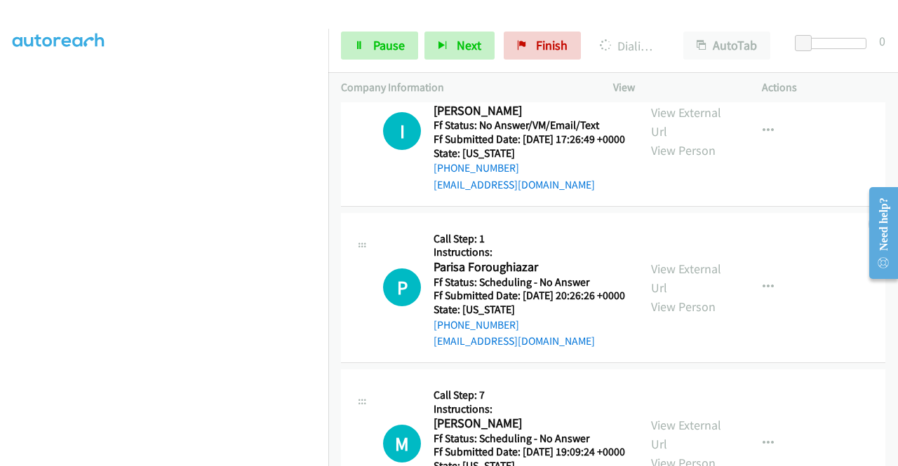
scroll to position [3439, 0]
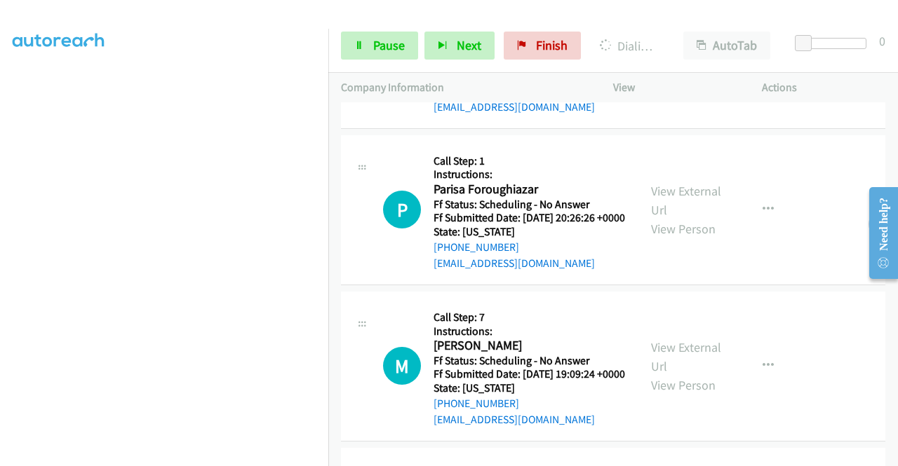
click at [698, 62] on link "View External Url" at bounding box center [686, 44] width 70 height 35
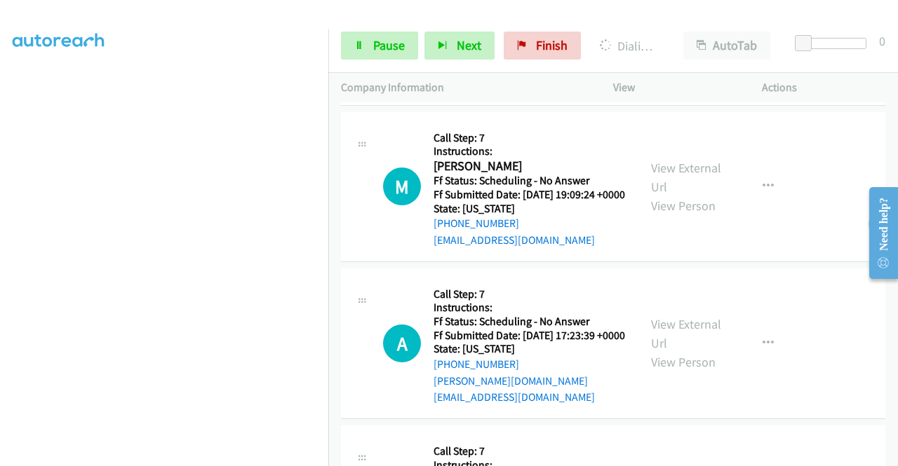
scroll to position [3649, 0]
click at [661, 37] on link "View External Url" at bounding box center [686, 19] width 70 height 35
click at [670, 194] on link "View External Url" at bounding box center [686, 176] width 70 height 35
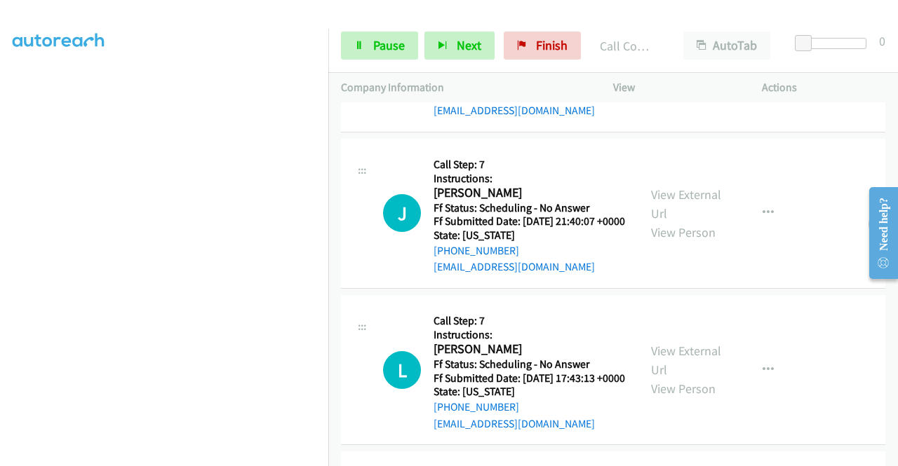
scroll to position [4029, 0]
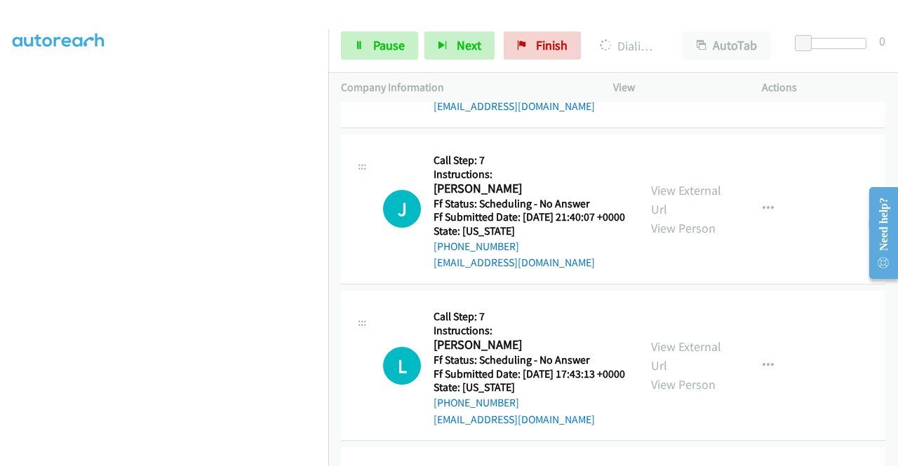
click at [668, 60] on link "View External Url" at bounding box center [686, 42] width 70 height 35
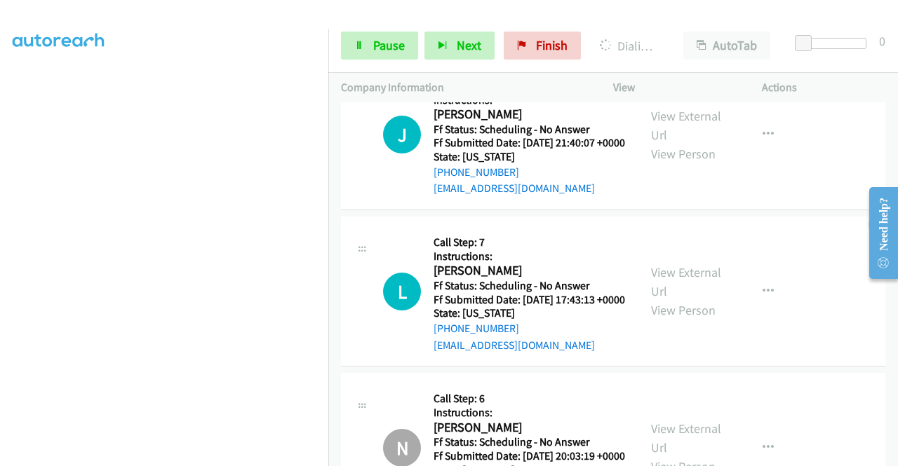
scroll to position [4170, 0]
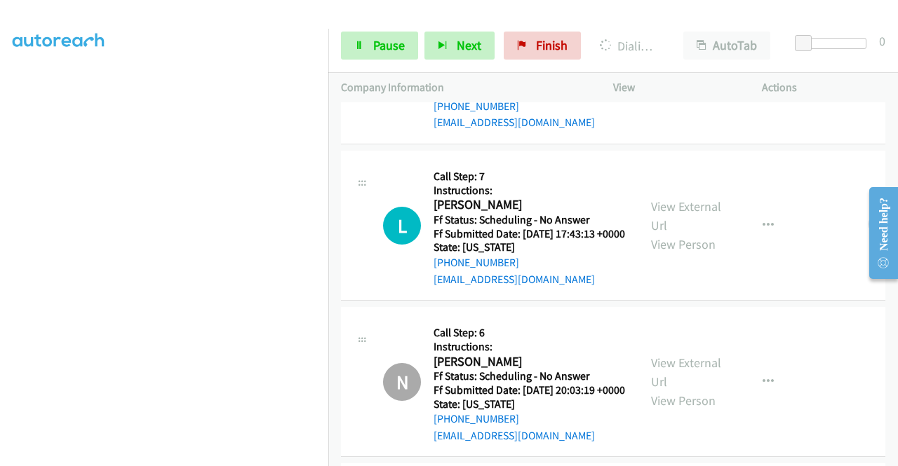
click at [699, 77] on link "View External Url" at bounding box center [686, 59] width 70 height 35
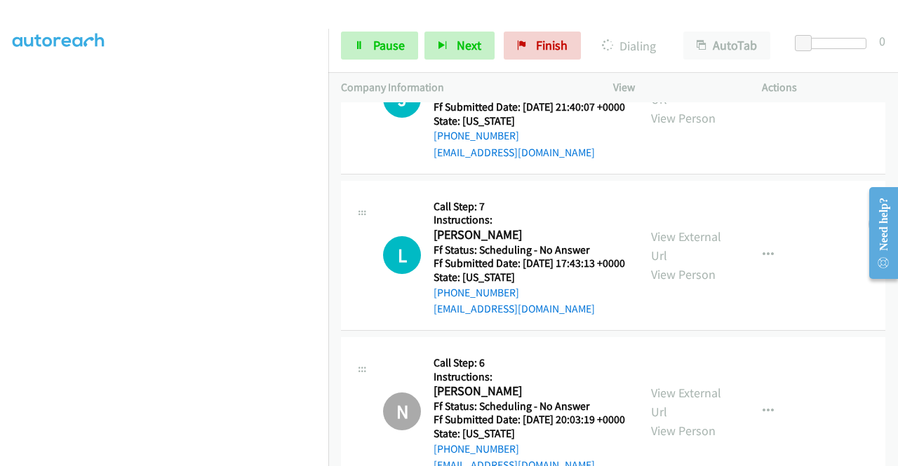
scroll to position [4199, 0]
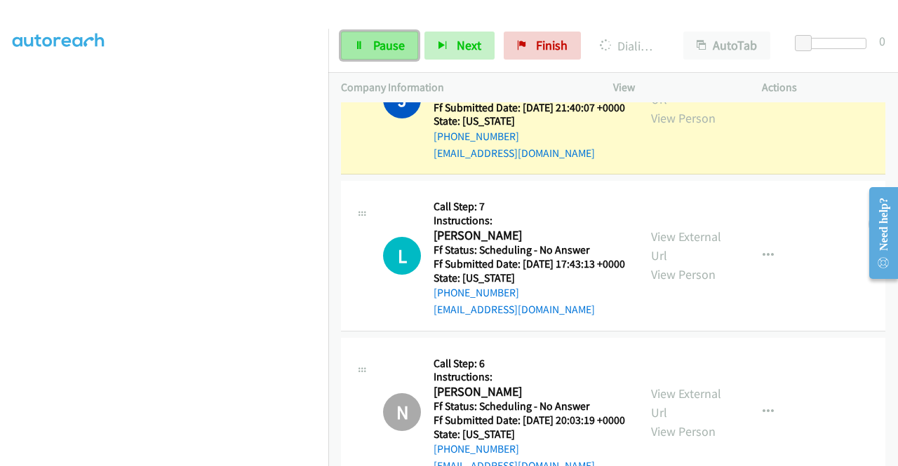
click at [391, 41] on span "Pause" at bounding box center [389, 45] width 32 height 16
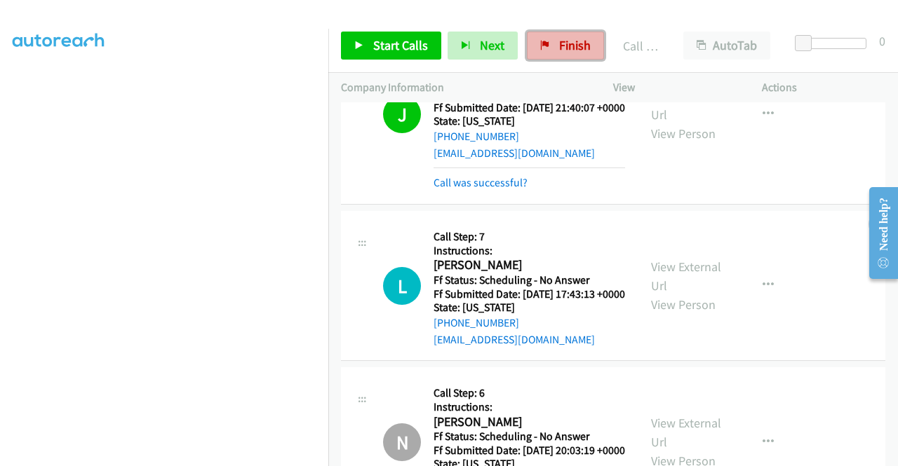
click at [541, 44] on icon at bounding box center [545, 46] width 10 height 10
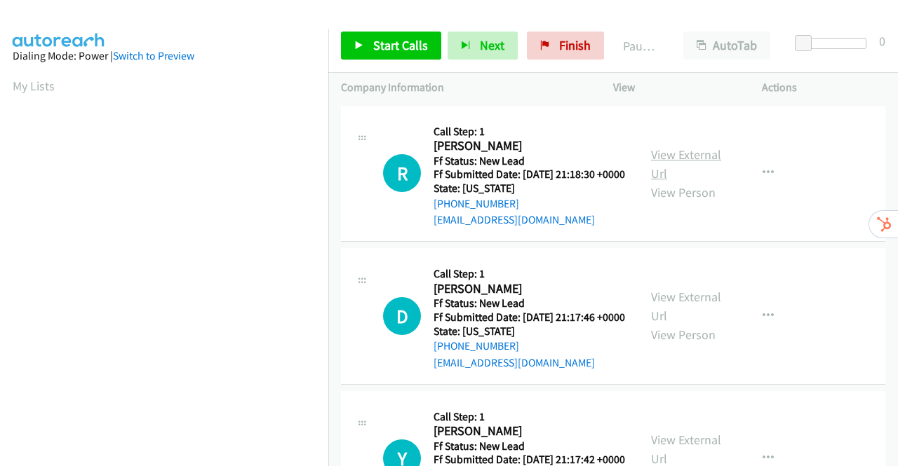
click at [673, 161] on link "View External Url" at bounding box center [686, 164] width 70 height 35
click at [691, 316] on link "View External Url" at bounding box center [686, 306] width 70 height 35
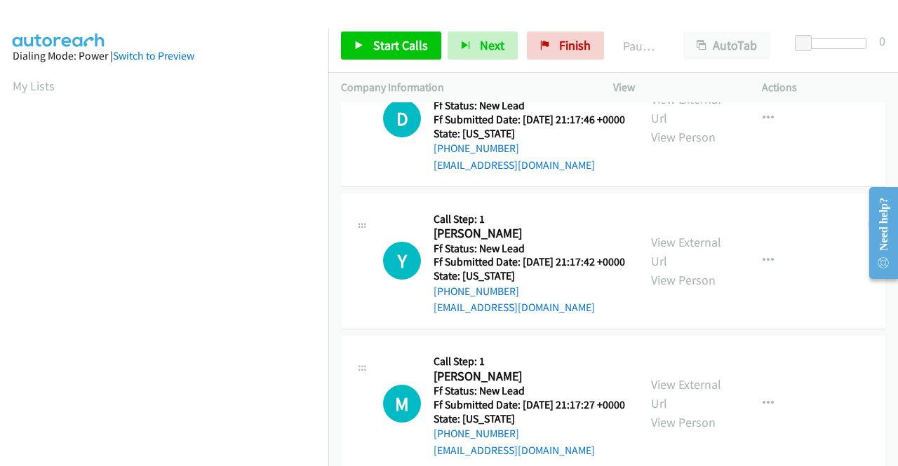
scroll to position [210, 0]
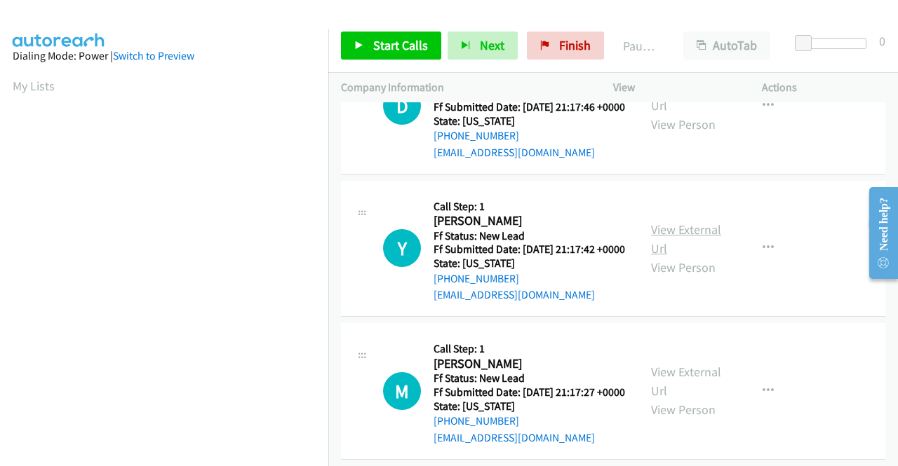
click at [687, 257] on link "View External Url" at bounding box center [686, 239] width 70 height 35
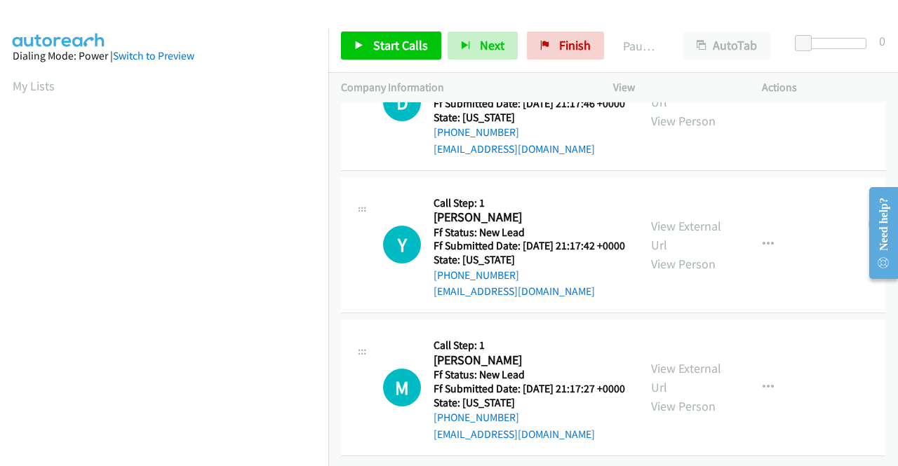
scroll to position [278, 0]
click at [676, 360] on link "View External Url" at bounding box center [686, 377] width 70 height 35
click at [375, 54] on link "Start Calls" at bounding box center [391, 46] width 100 height 28
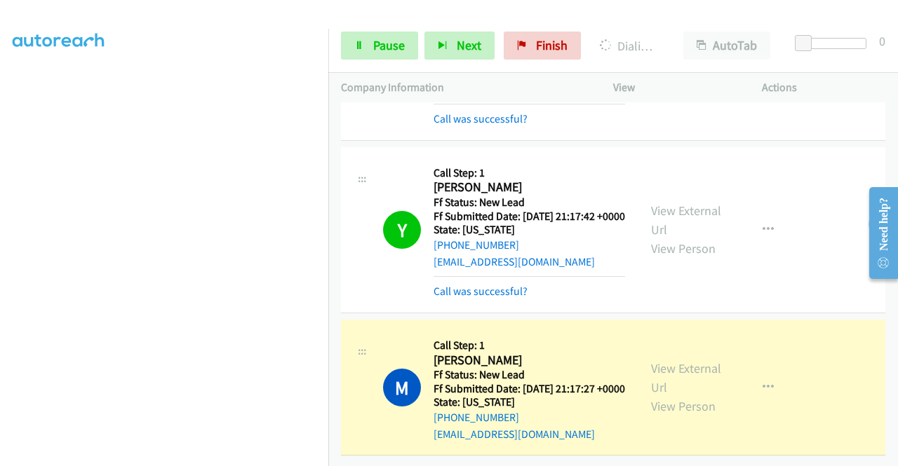
scroll to position [320, 0]
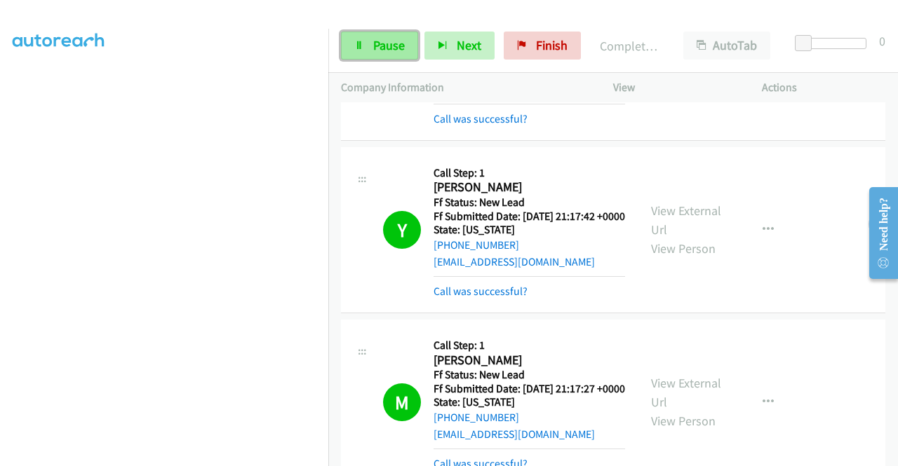
click at [381, 44] on span "Pause" at bounding box center [389, 45] width 32 height 16
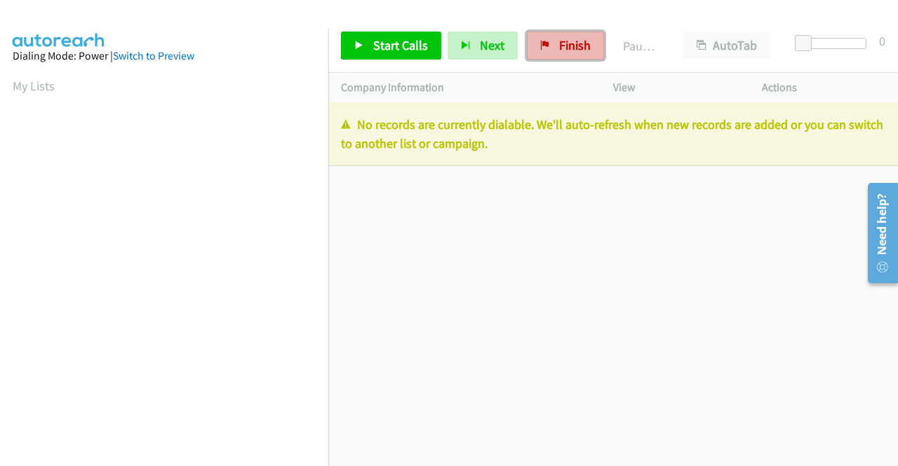
click at [559, 50] on span "Finish" at bounding box center [575, 45] width 32 height 16
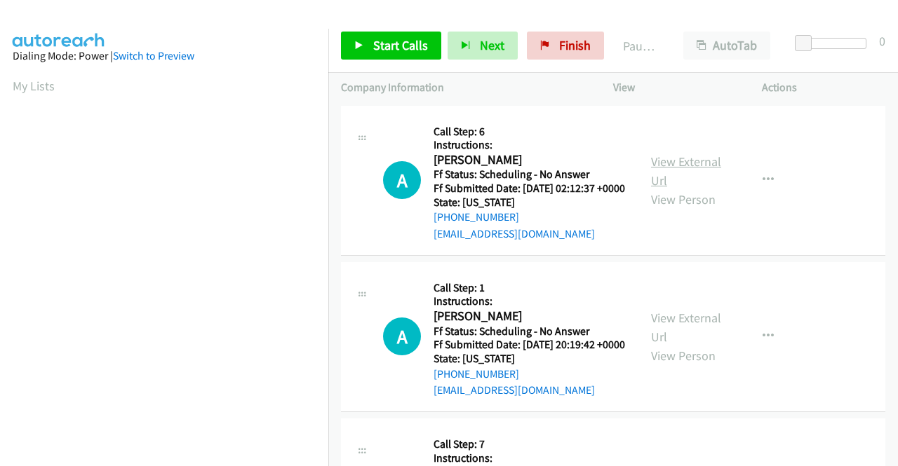
click at [687, 165] on link "View External Url" at bounding box center [686, 171] width 70 height 35
click at [682, 336] on link "View External Url" at bounding box center [686, 327] width 70 height 35
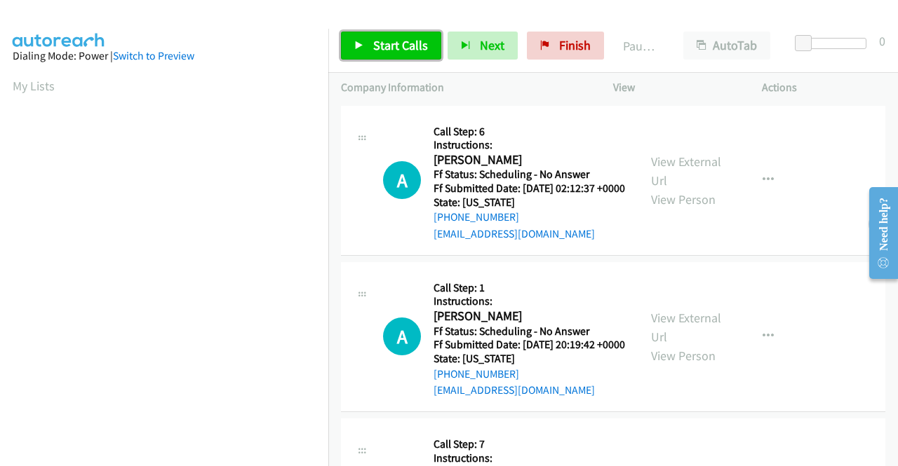
click at [373, 43] on span "Start Calls" at bounding box center [400, 45] width 55 height 16
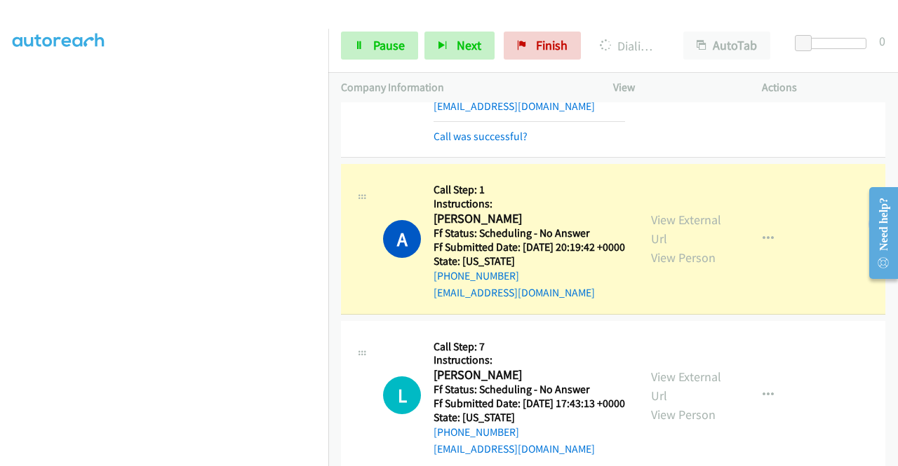
scroll to position [210, 0]
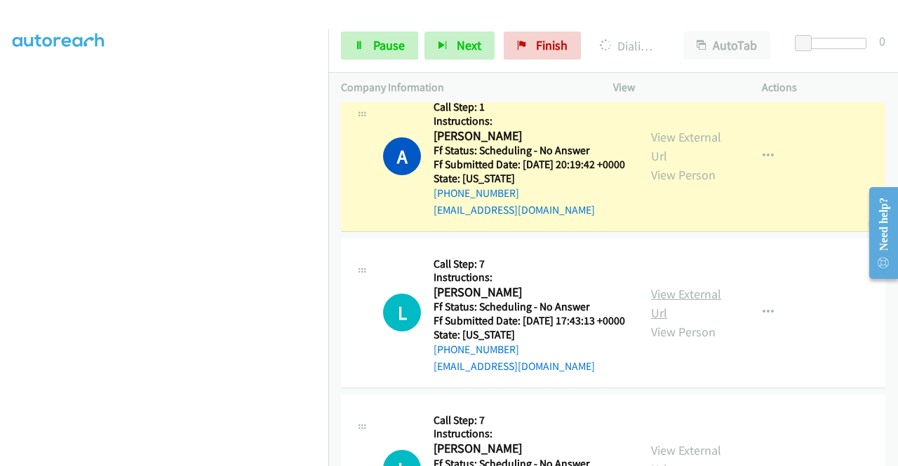
click at [686, 321] on link "View External Url" at bounding box center [686, 303] width 70 height 35
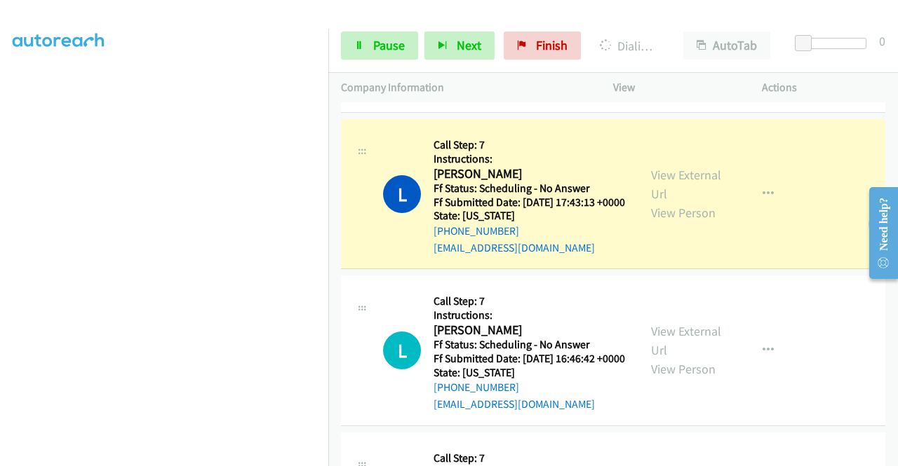
scroll to position [421, 0]
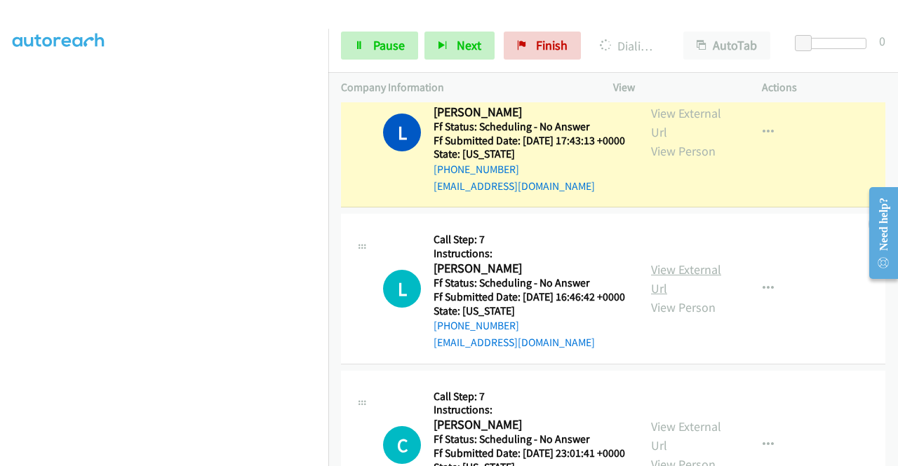
click at [682, 297] on link "View External Url" at bounding box center [686, 279] width 70 height 35
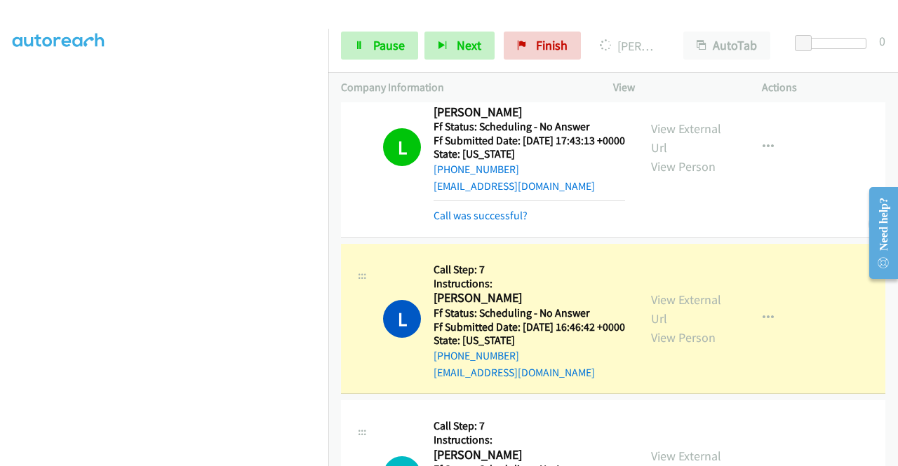
scroll to position [631, 0]
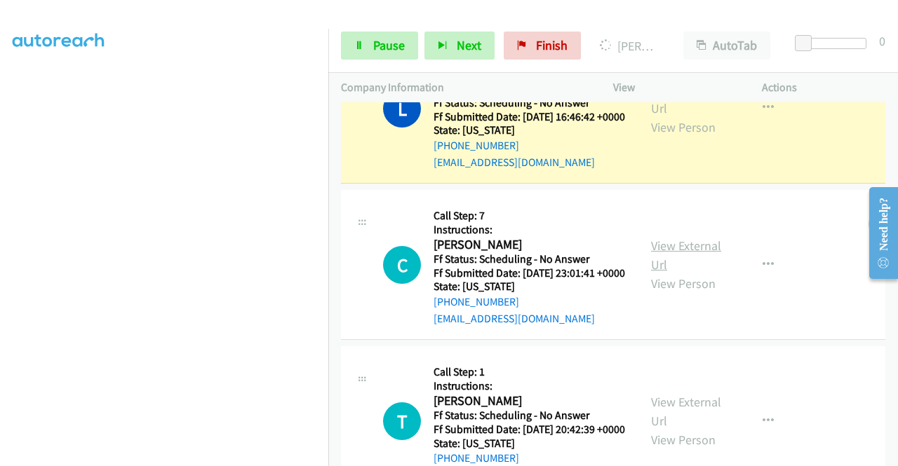
click at [666, 273] on link "View External Url" at bounding box center [686, 255] width 70 height 35
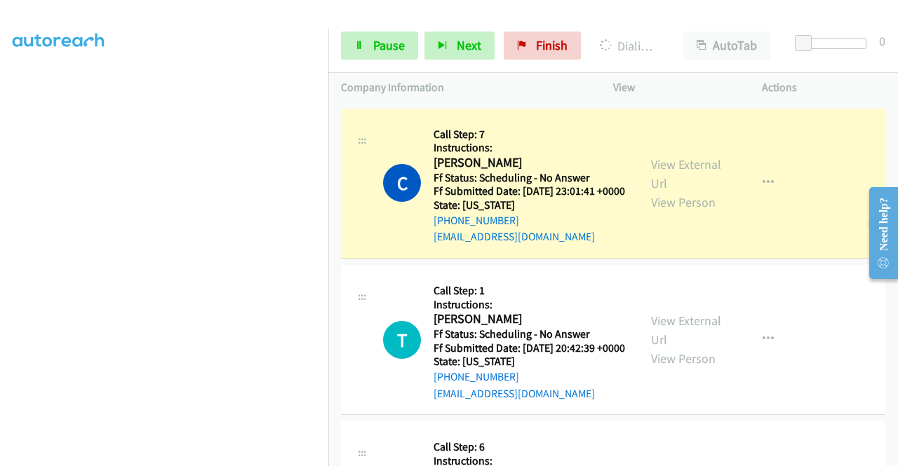
scroll to position [841, 0]
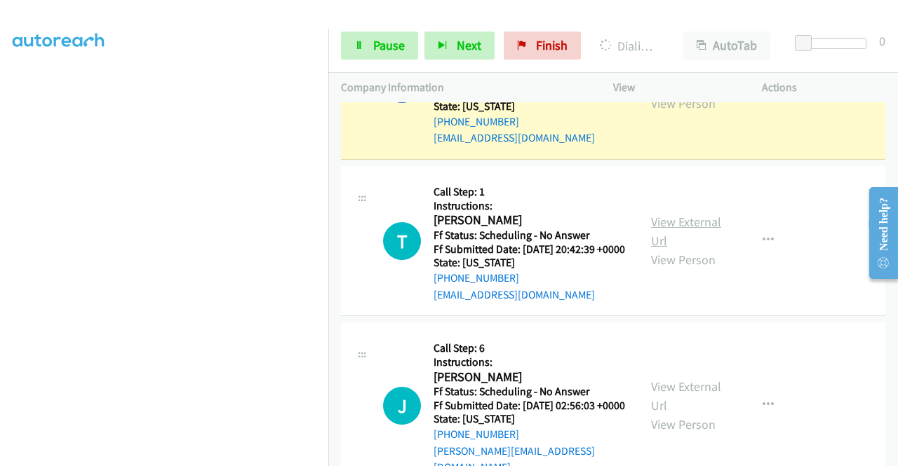
click at [689, 249] on link "View External Url" at bounding box center [686, 231] width 70 height 35
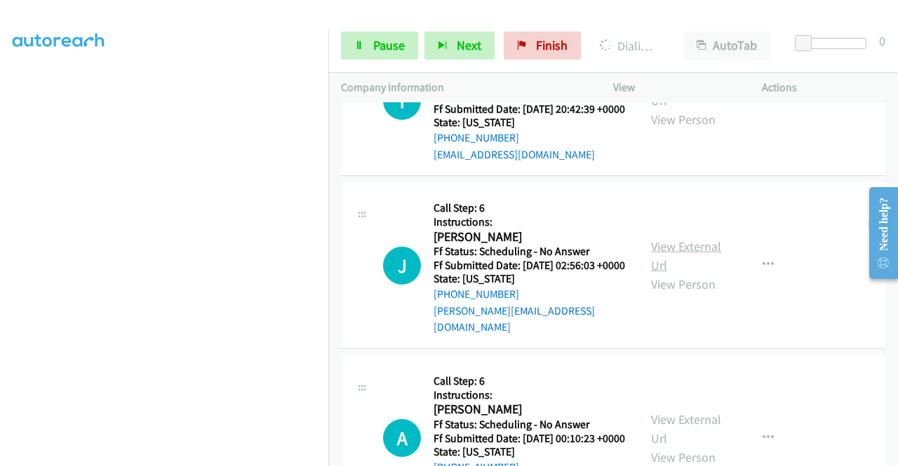
click at [682, 273] on link "View External Url" at bounding box center [686, 255] width 70 height 35
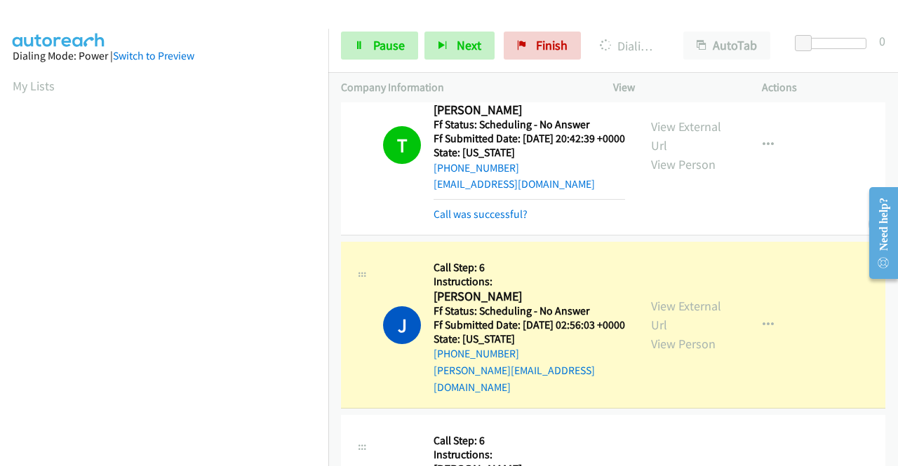
scroll to position [1262, 0]
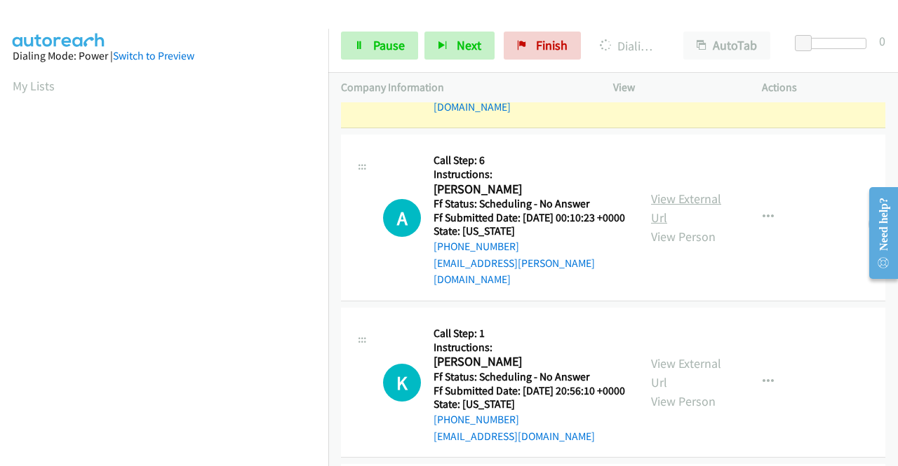
click at [692, 226] on link "View External Url" at bounding box center [686, 208] width 70 height 35
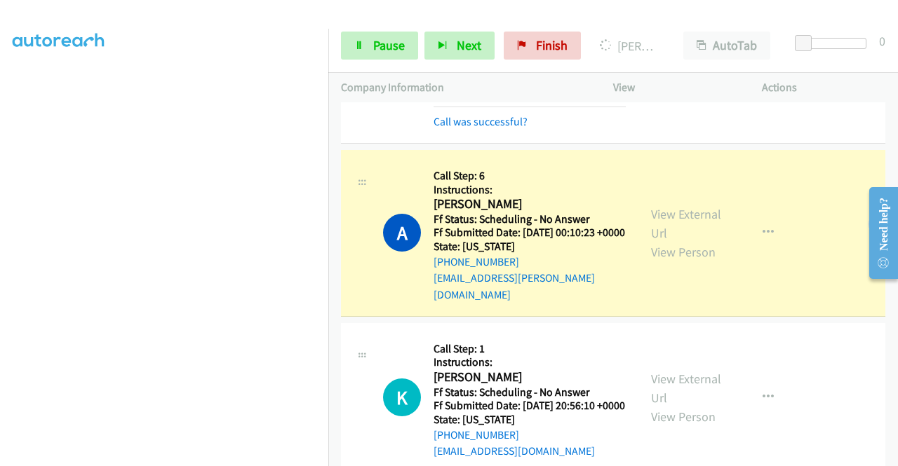
scroll to position [1487, 0]
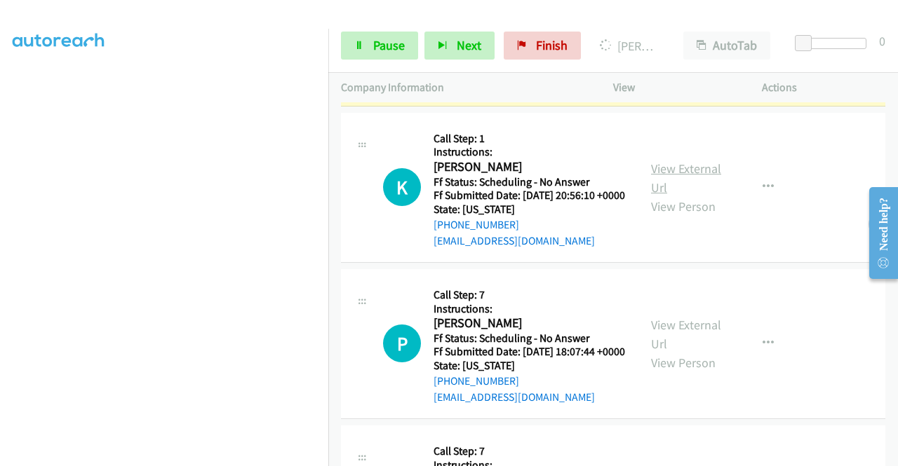
click at [663, 196] on link "View External Url" at bounding box center [686, 178] width 70 height 35
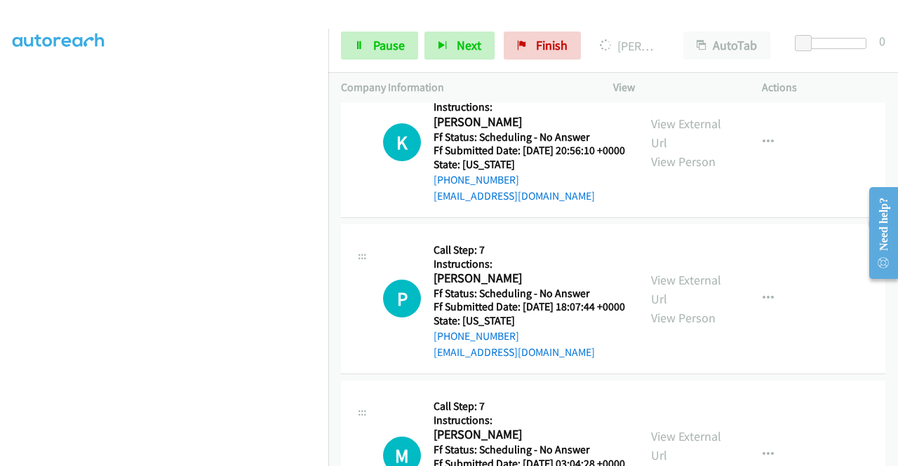
scroll to position [1628, 0]
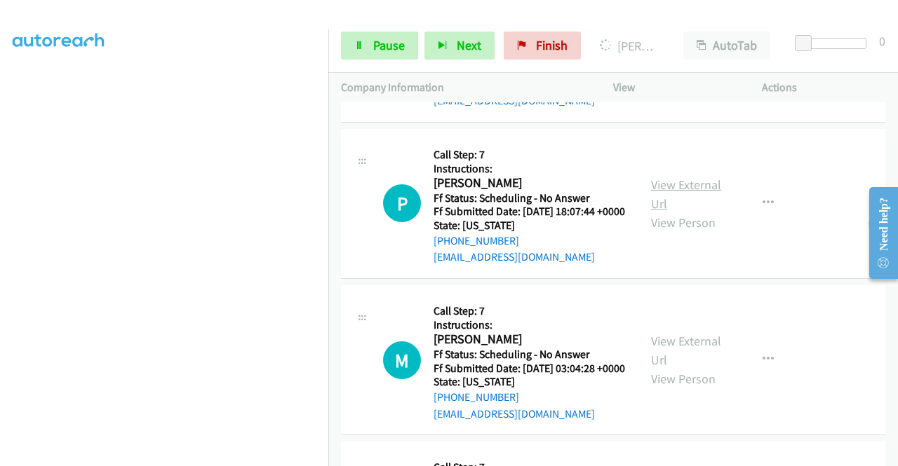
click at [683, 212] on link "View External Url" at bounding box center [686, 194] width 70 height 35
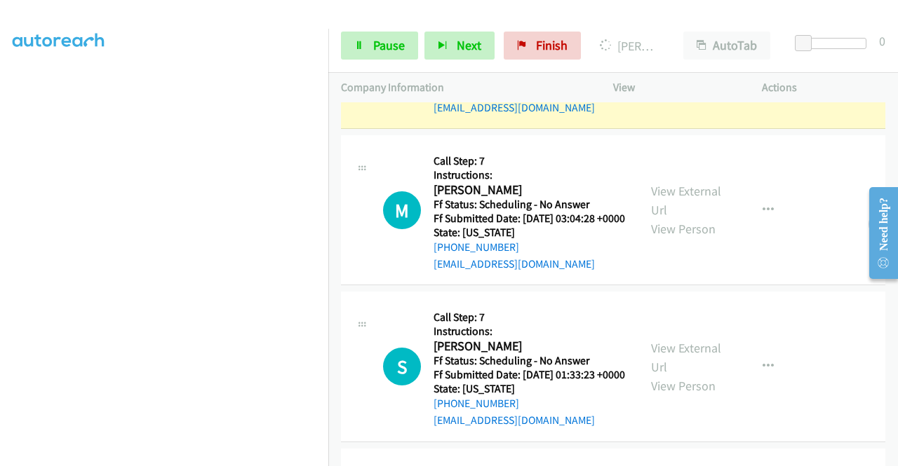
scroll to position [1838, 0]
click at [676, 217] on link "View External Url" at bounding box center [686, 199] width 70 height 35
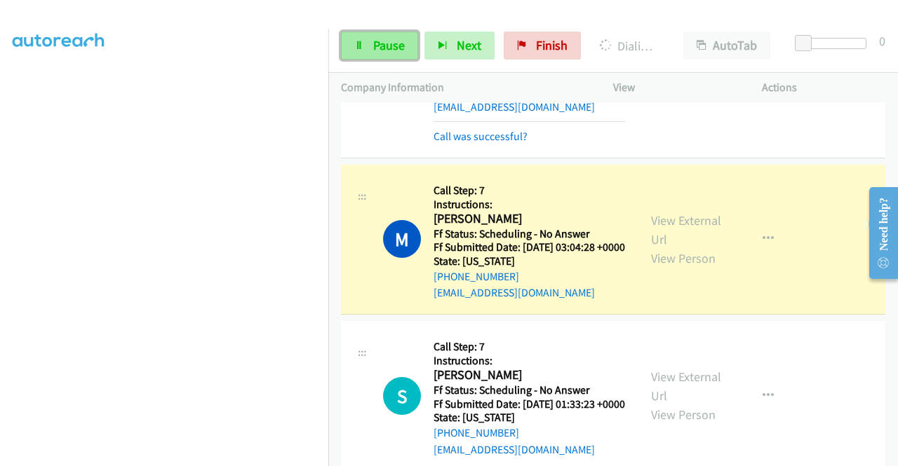
click at [388, 43] on span "Pause" at bounding box center [389, 45] width 32 height 16
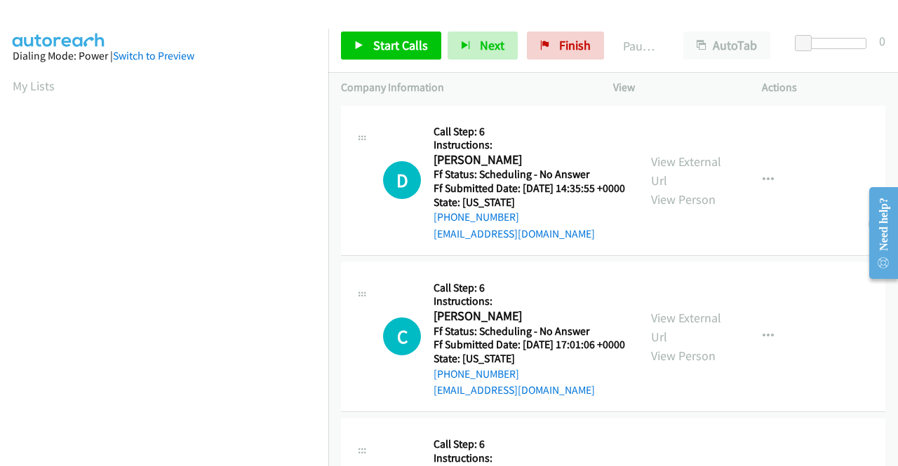
scroll to position [320, 0]
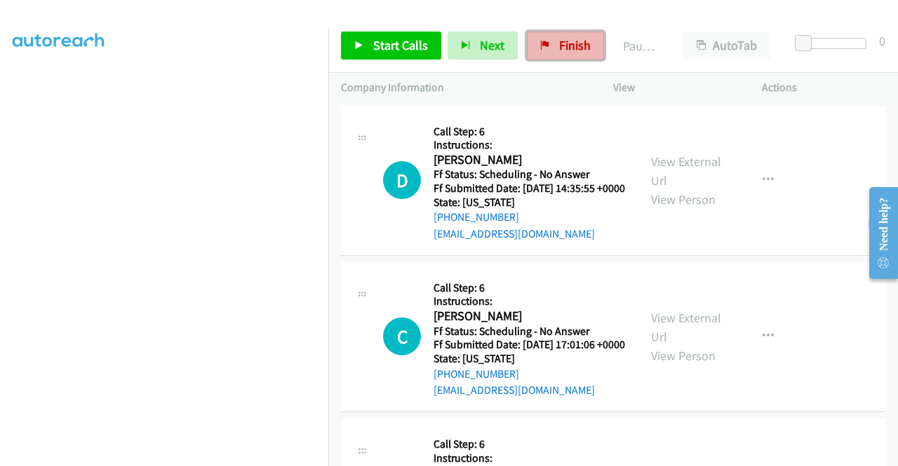
click at [546, 43] on link "Finish" at bounding box center [565, 46] width 77 height 28
